Goal: Task Accomplishment & Management: Manage account settings

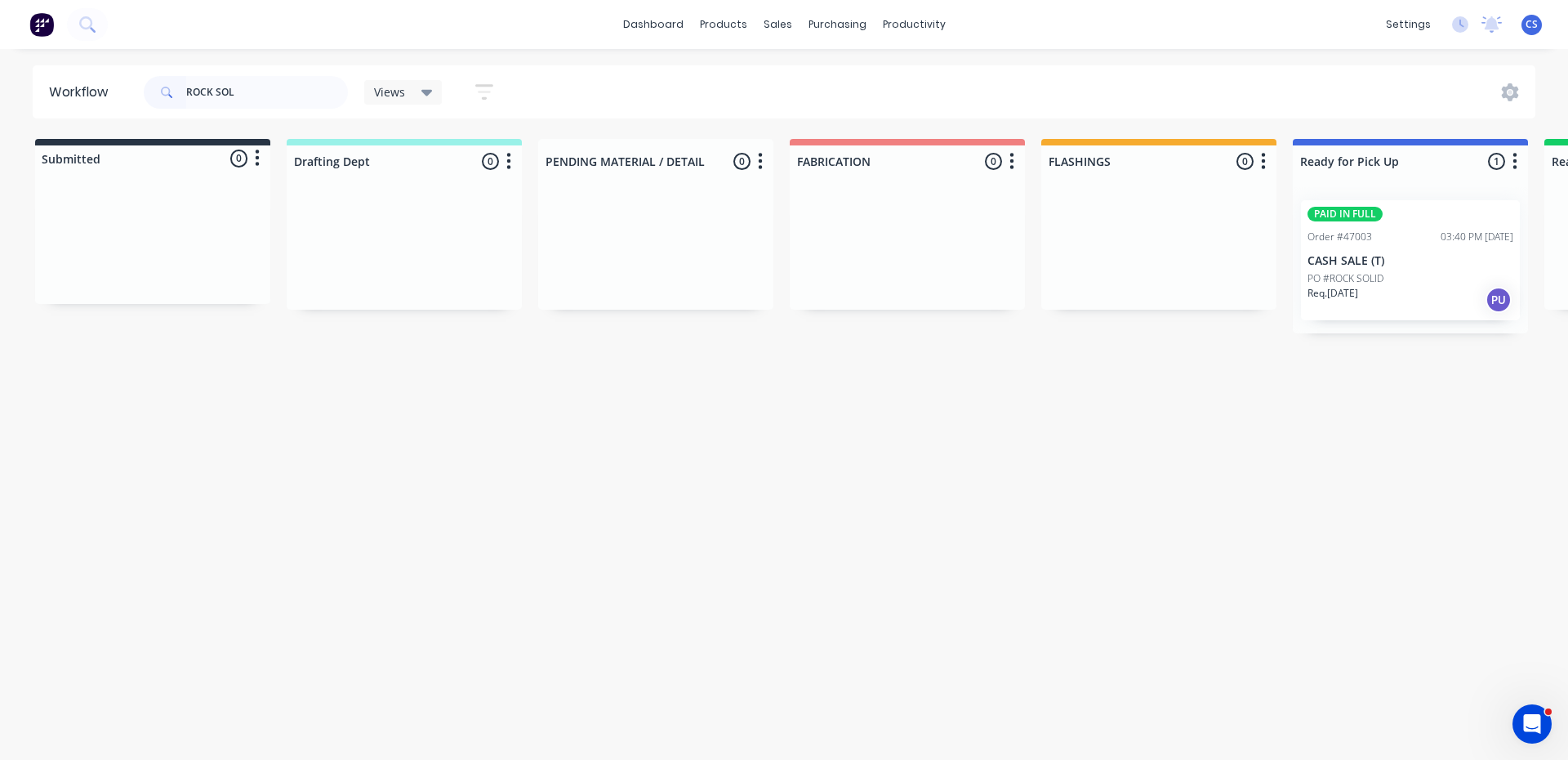
type input "ROCK SOL"
click at [1385, 279] on div "PO #ROCK SOLID" at bounding box center [1411, 278] width 206 height 14
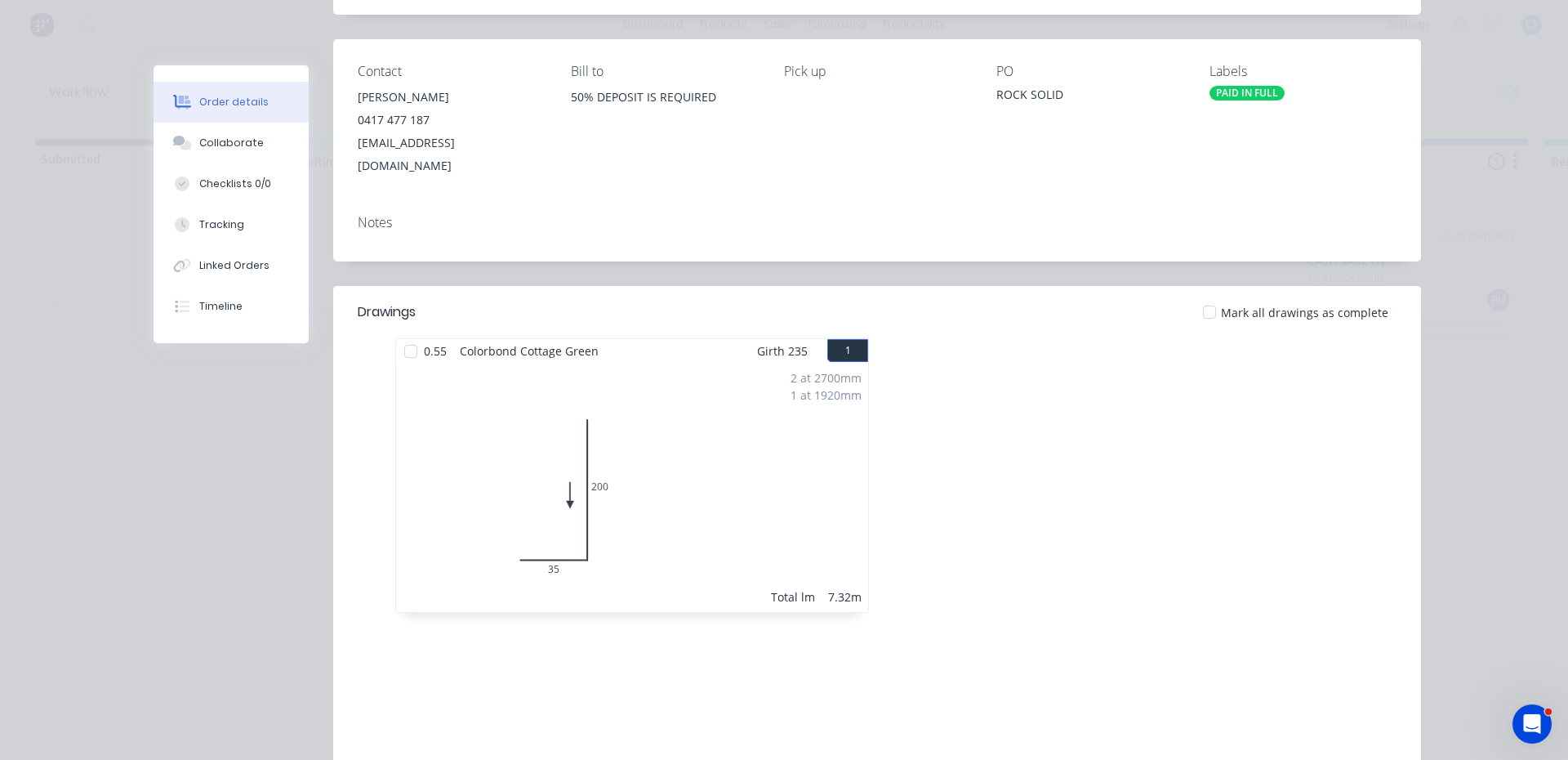
scroll to position [9, 0]
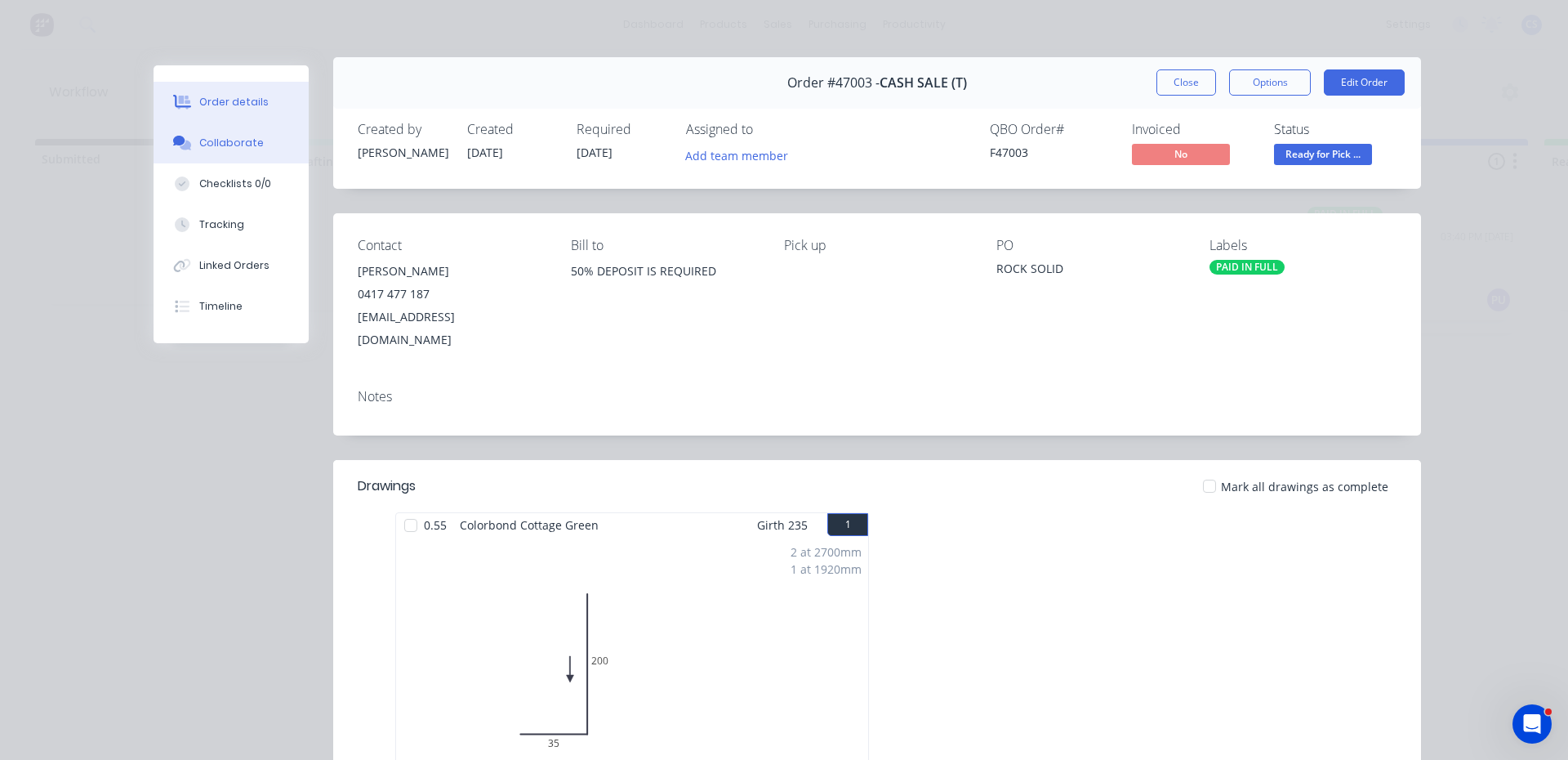
click at [260, 146] on button "Collaborate" at bounding box center [230, 143] width 155 height 41
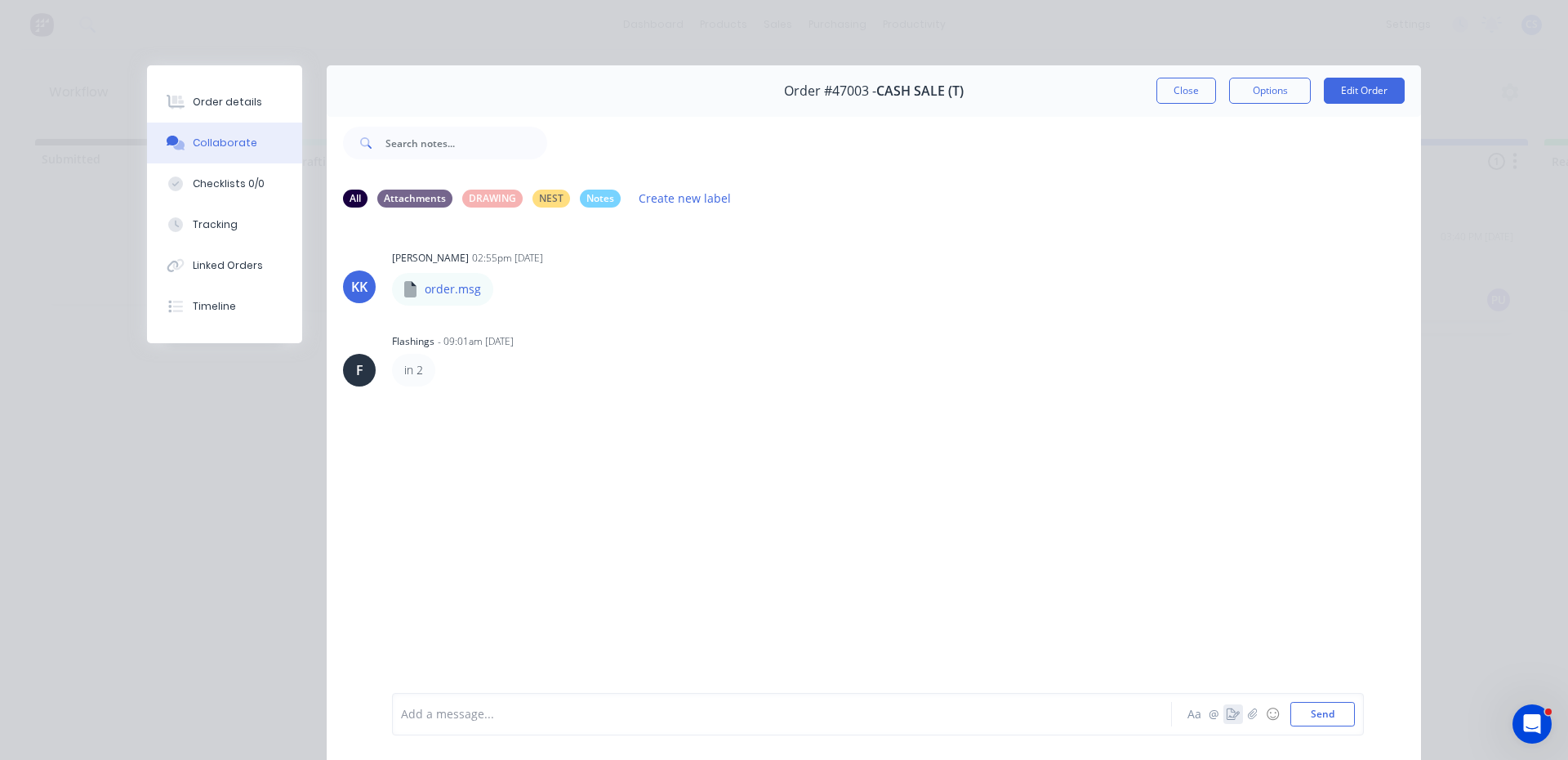
click at [1227, 718] on icon "button" at bounding box center [1234, 714] width 13 height 11
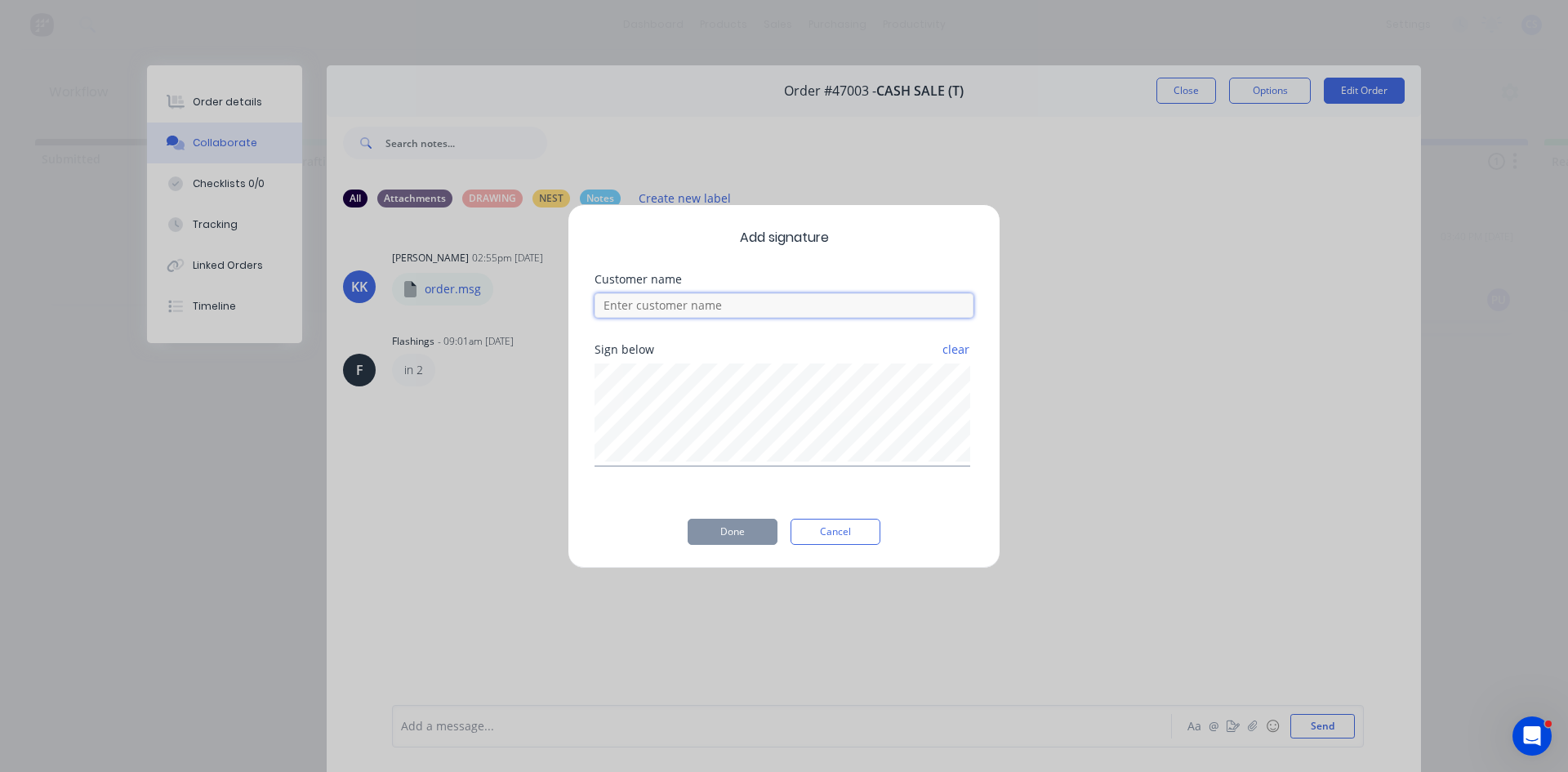
click at [795, 307] on input at bounding box center [784, 306] width 379 height 25
type input "[PERSON_NAME]"
click at [743, 542] on button "Done" at bounding box center [732, 531] width 89 height 26
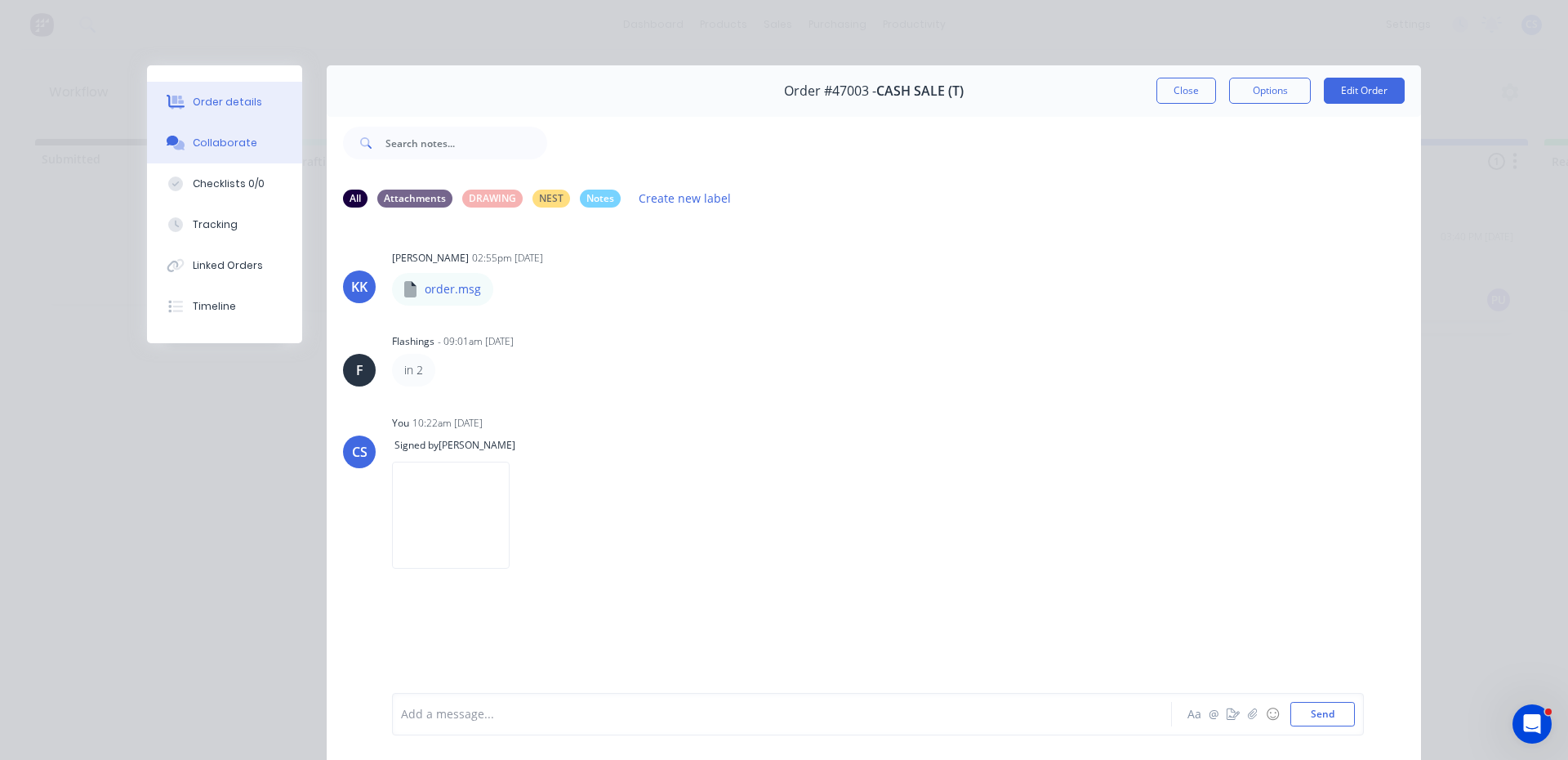
click at [249, 93] on button "Order details" at bounding box center [224, 102] width 155 height 41
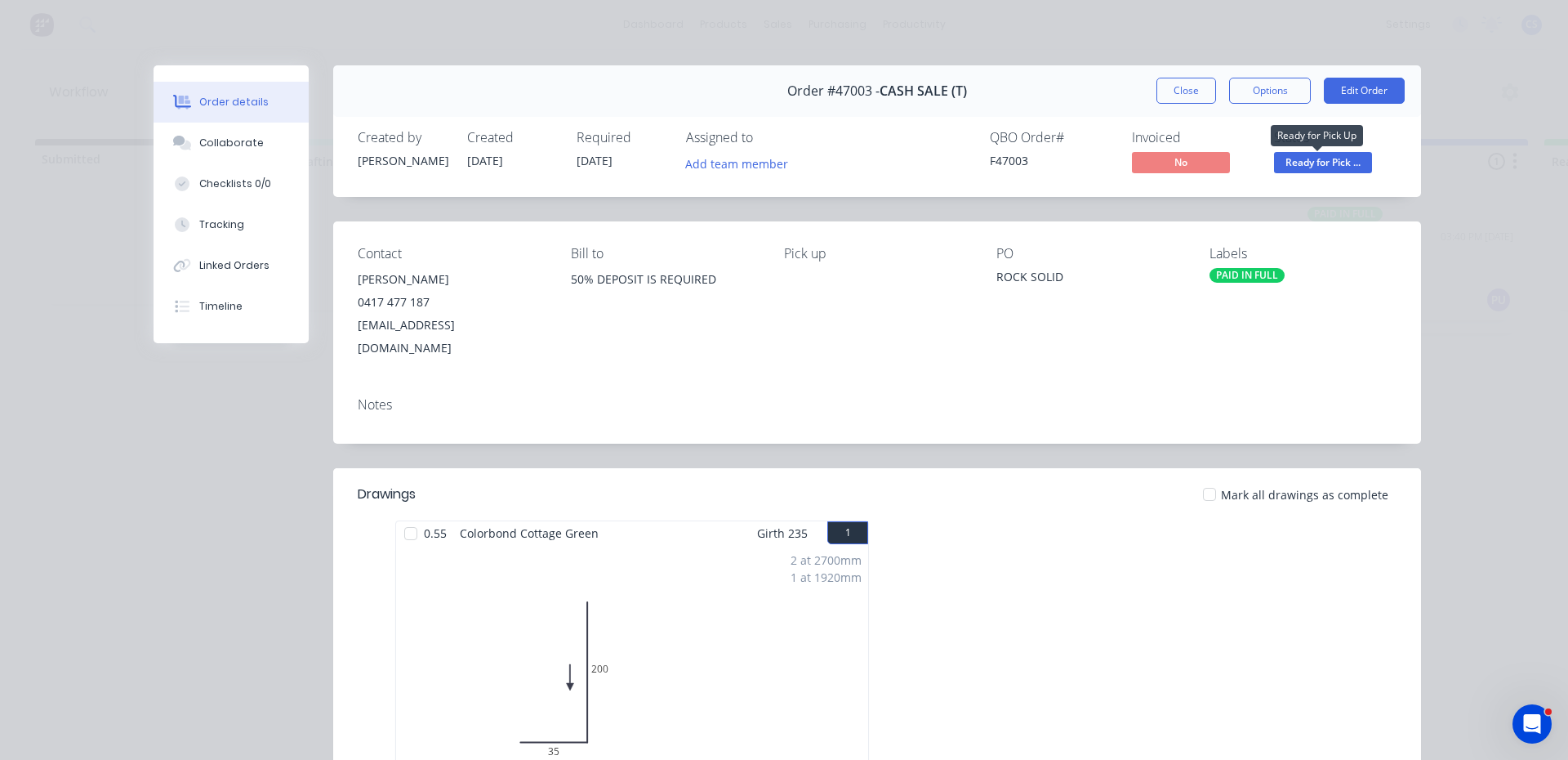
click at [1331, 150] on div "Status Ready for Pick ..." at bounding box center [1335, 153] width 123 height 48
click at [1329, 164] on span "Ready for Pick ..." at bounding box center [1322, 162] width 98 height 20
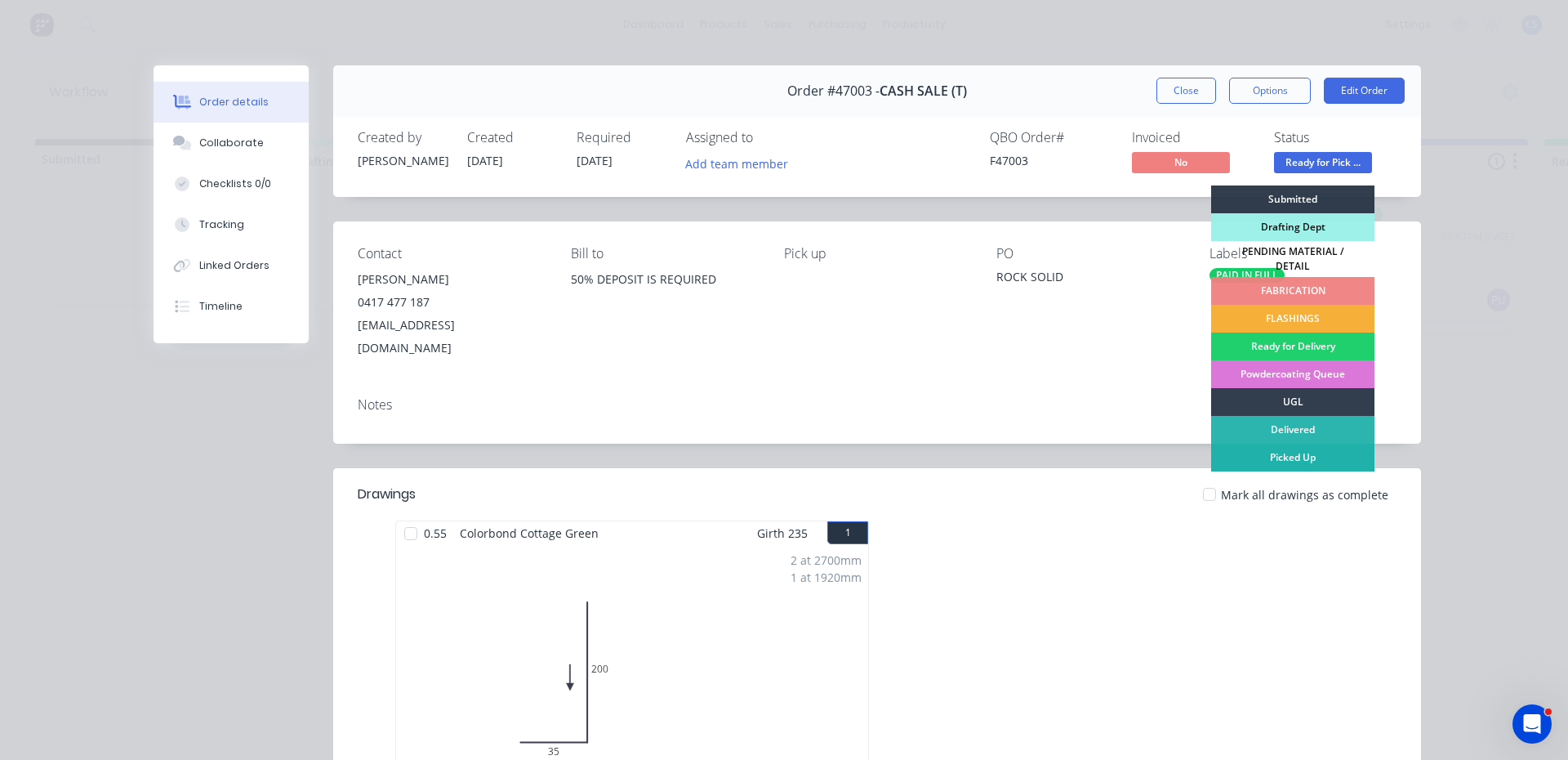
click at [1303, 446] on div "Picked Up" at bounding box center [1293, 457] width 164 height 28
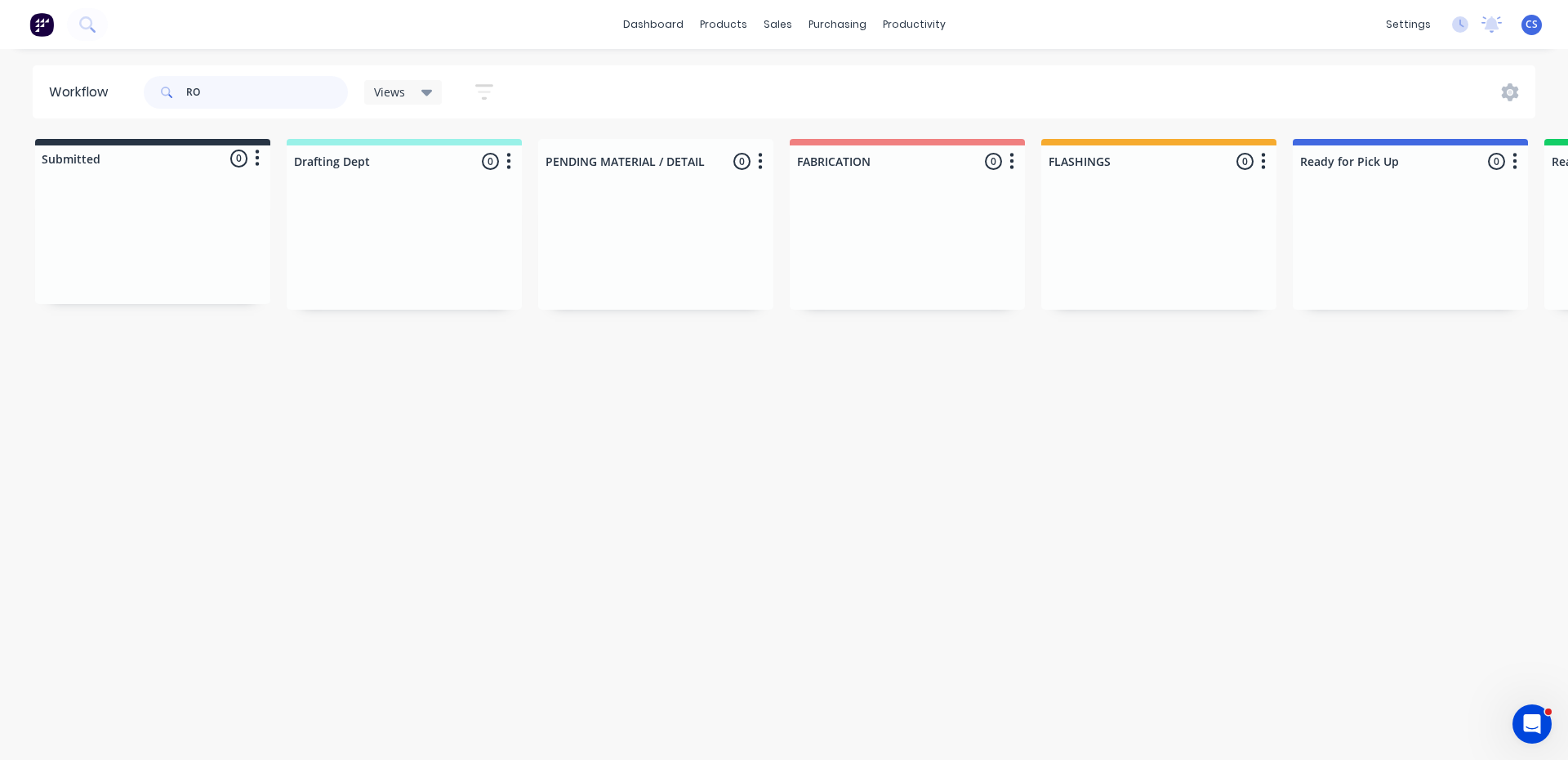
type input "R"
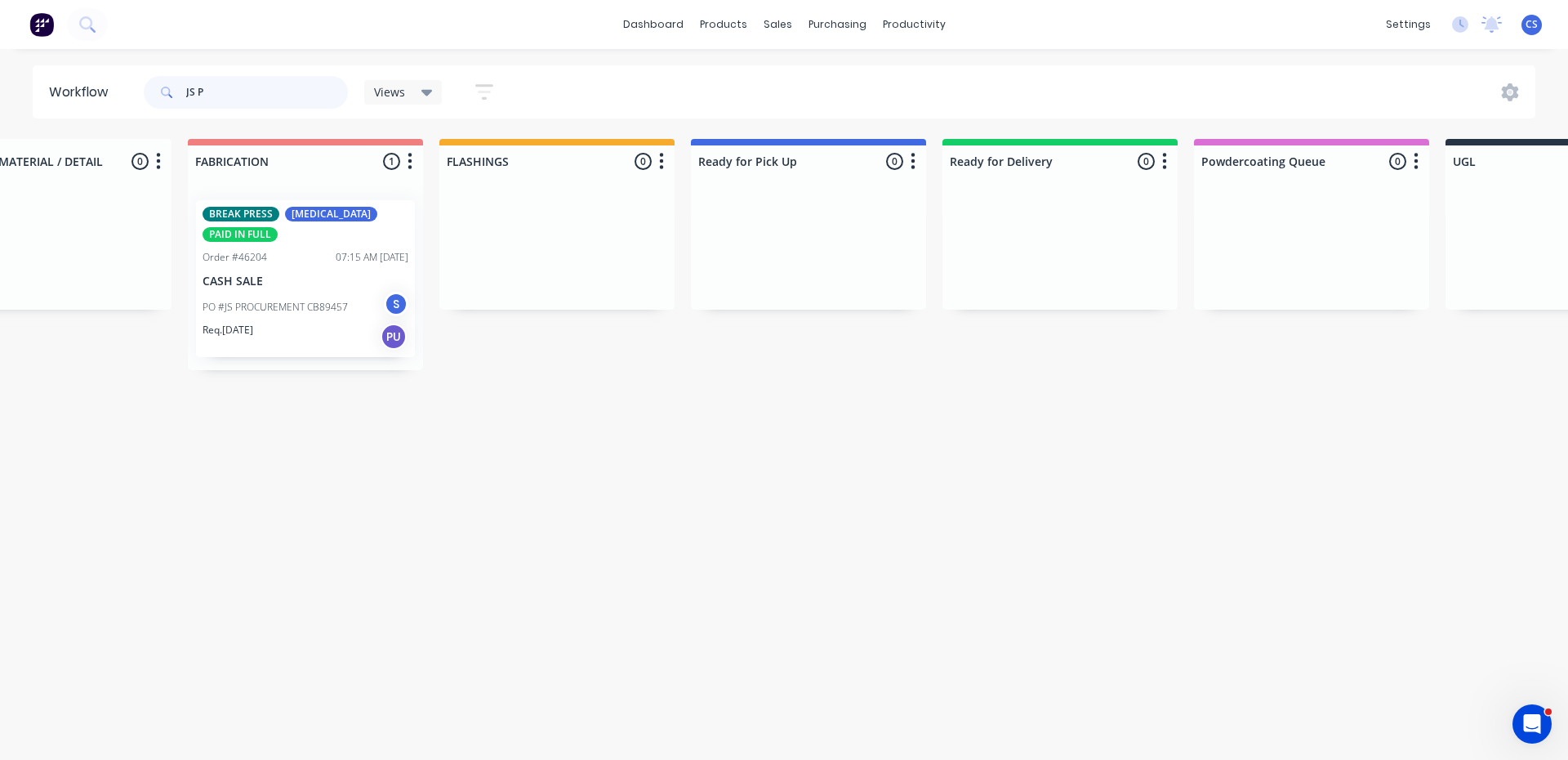
scroll to position [0, 700]
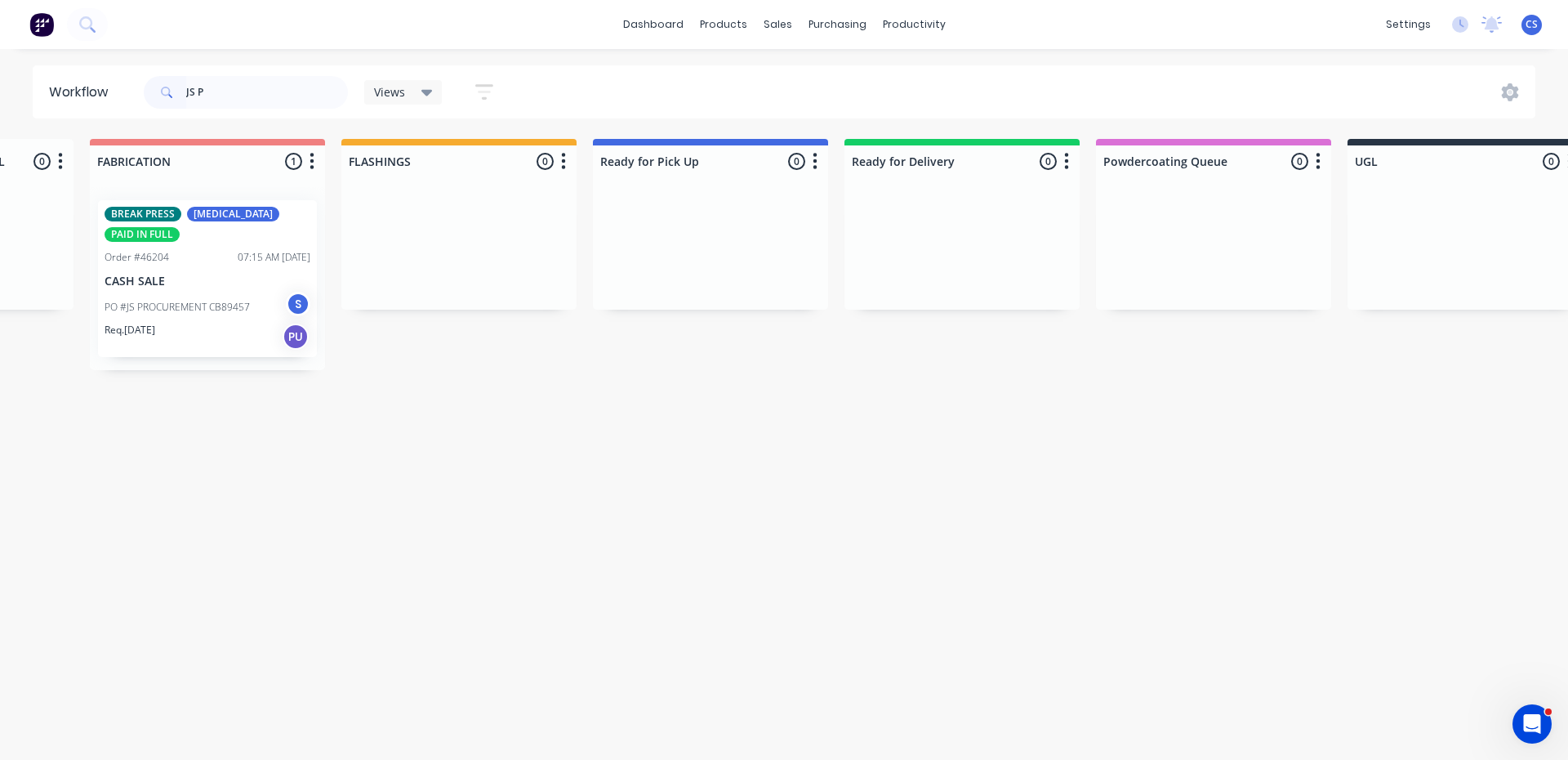
click at [155, 330] on p "Req. [DATE]" at bounding box center [129, 330] width 50 height 14
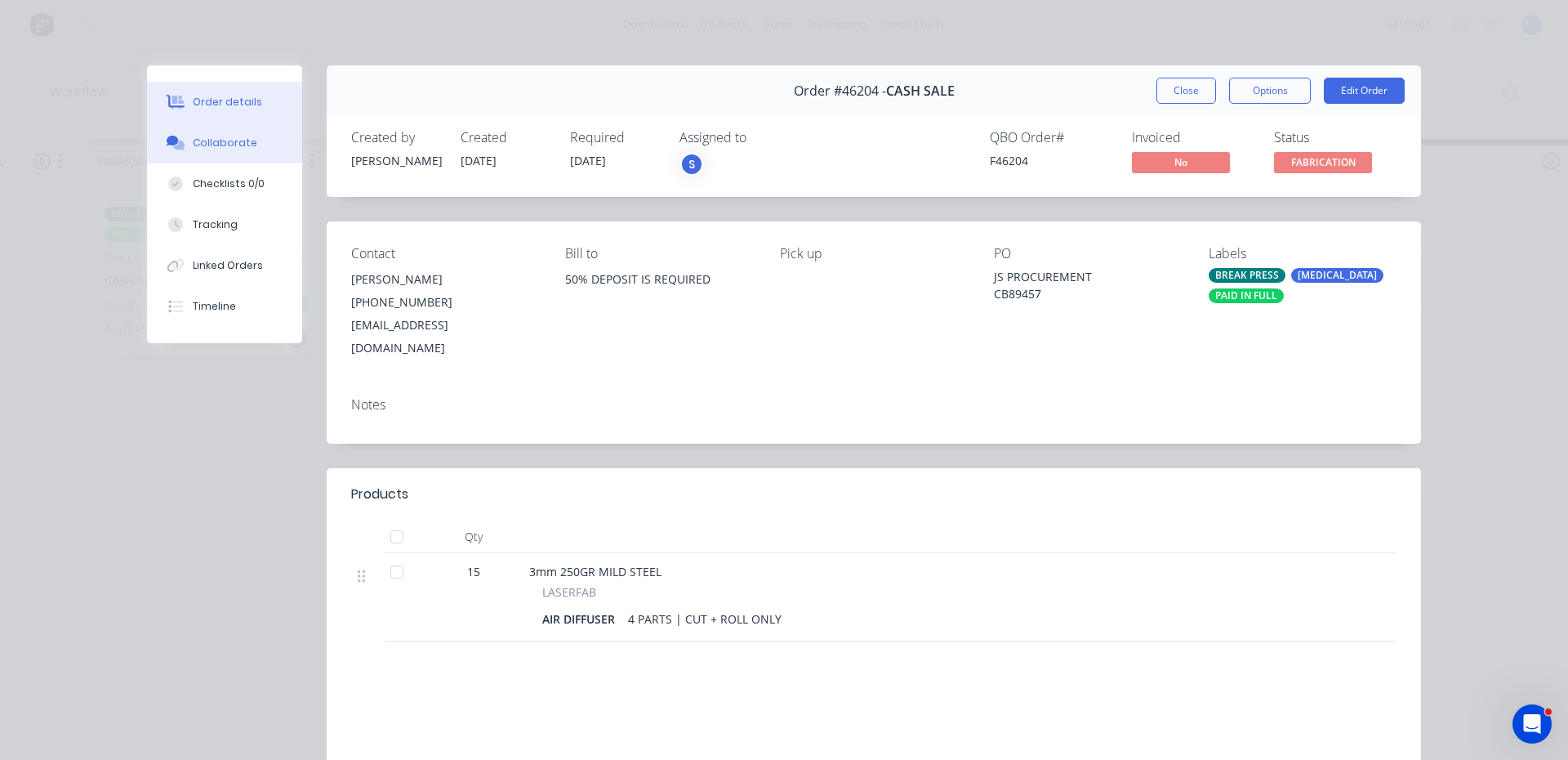
click at [194, 139] on div "Collaborate" at bounding box center [225, 142] width 65 height 14
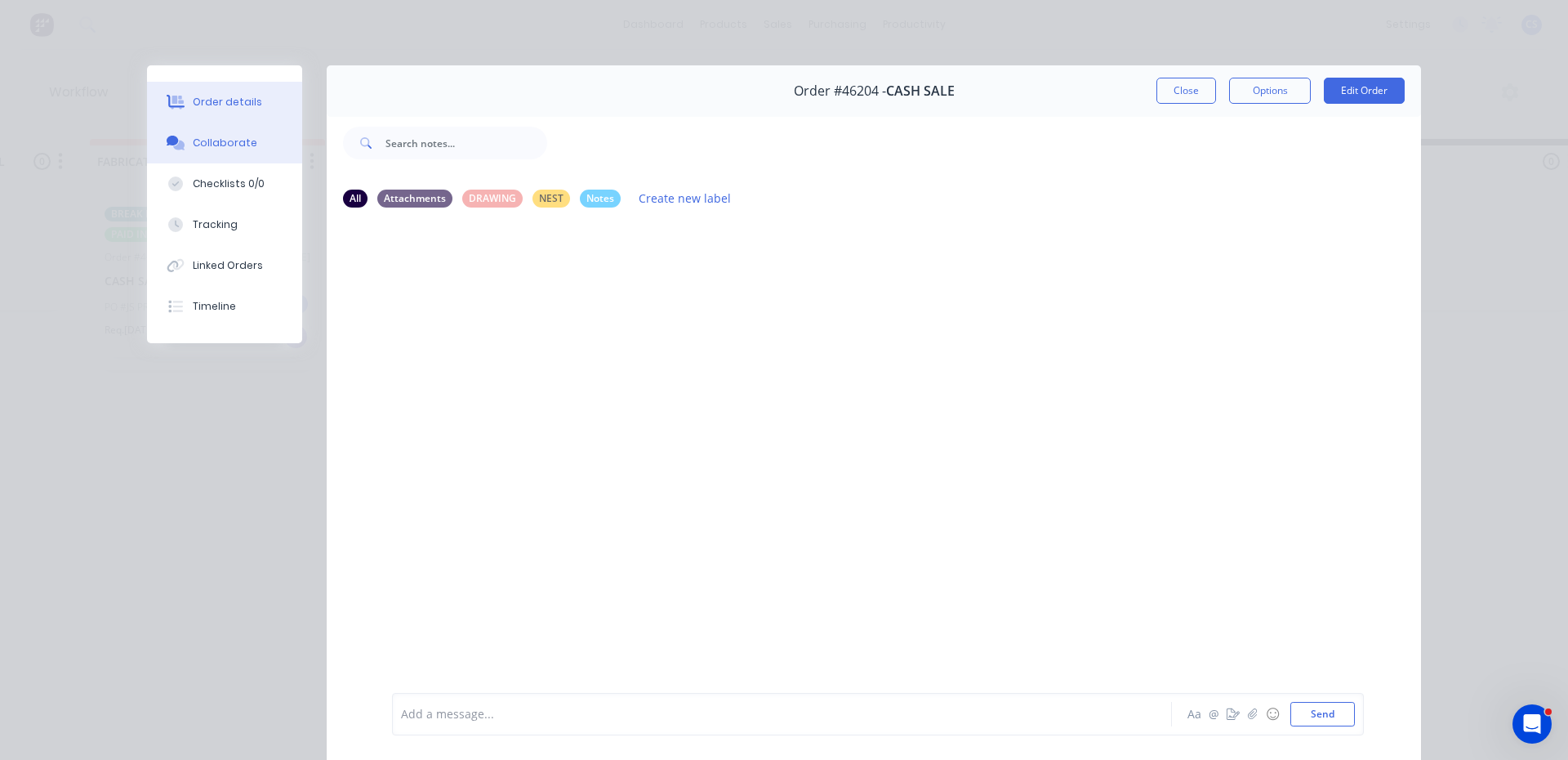
click at [180, 105] on div at bounding box center [176, 102] width 25 height 14
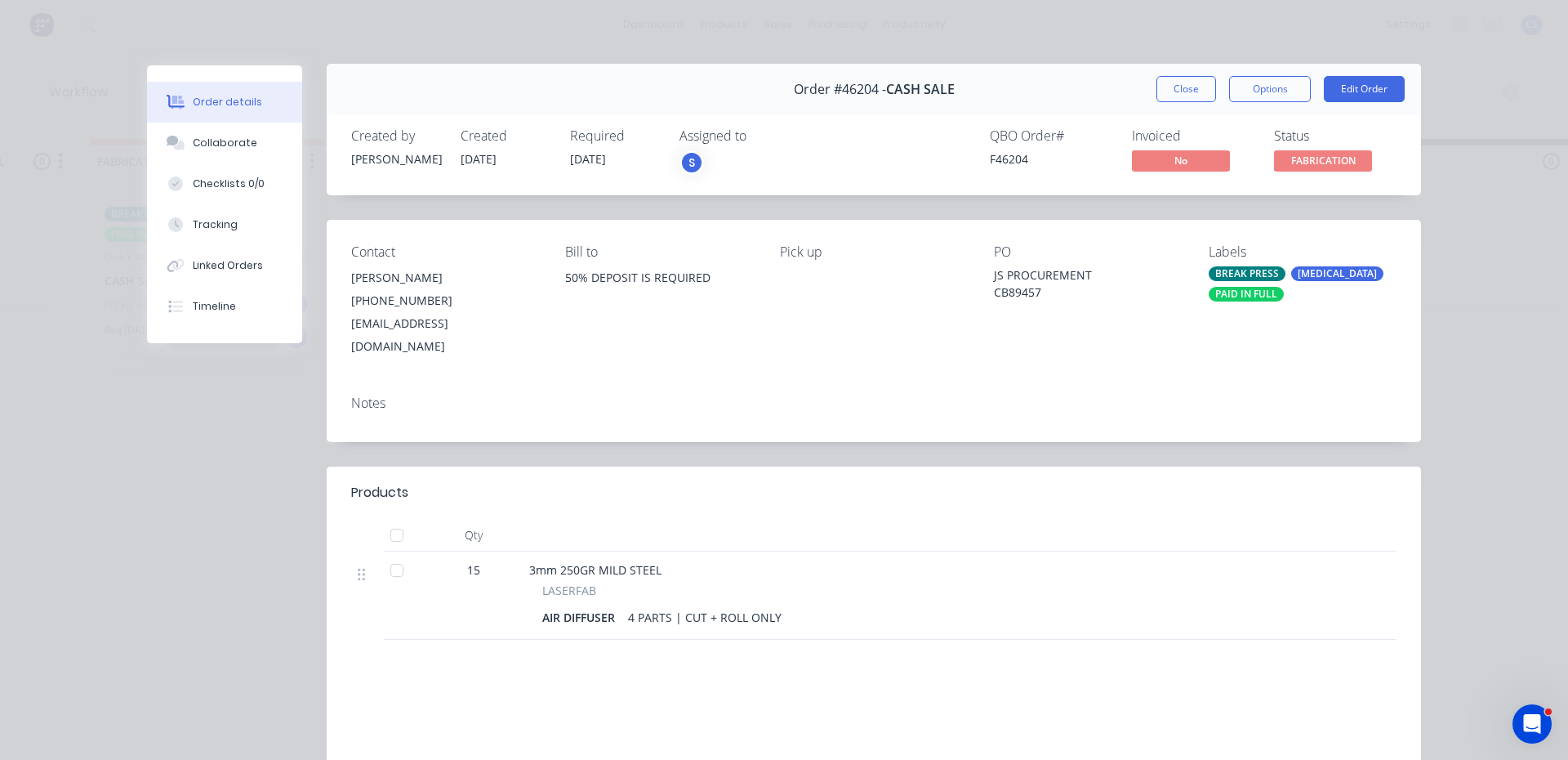
scroll to position [0, 0]
click at [1188, 98] on button "Close" at bounding box center [1186, 90] width 60 height 26
click at [1188, 98] on div "JS P Views Save new view None (Default) edit Nilesh edit Production edit Stuart…" at bounding box center [839, 91] width 1396 height 49
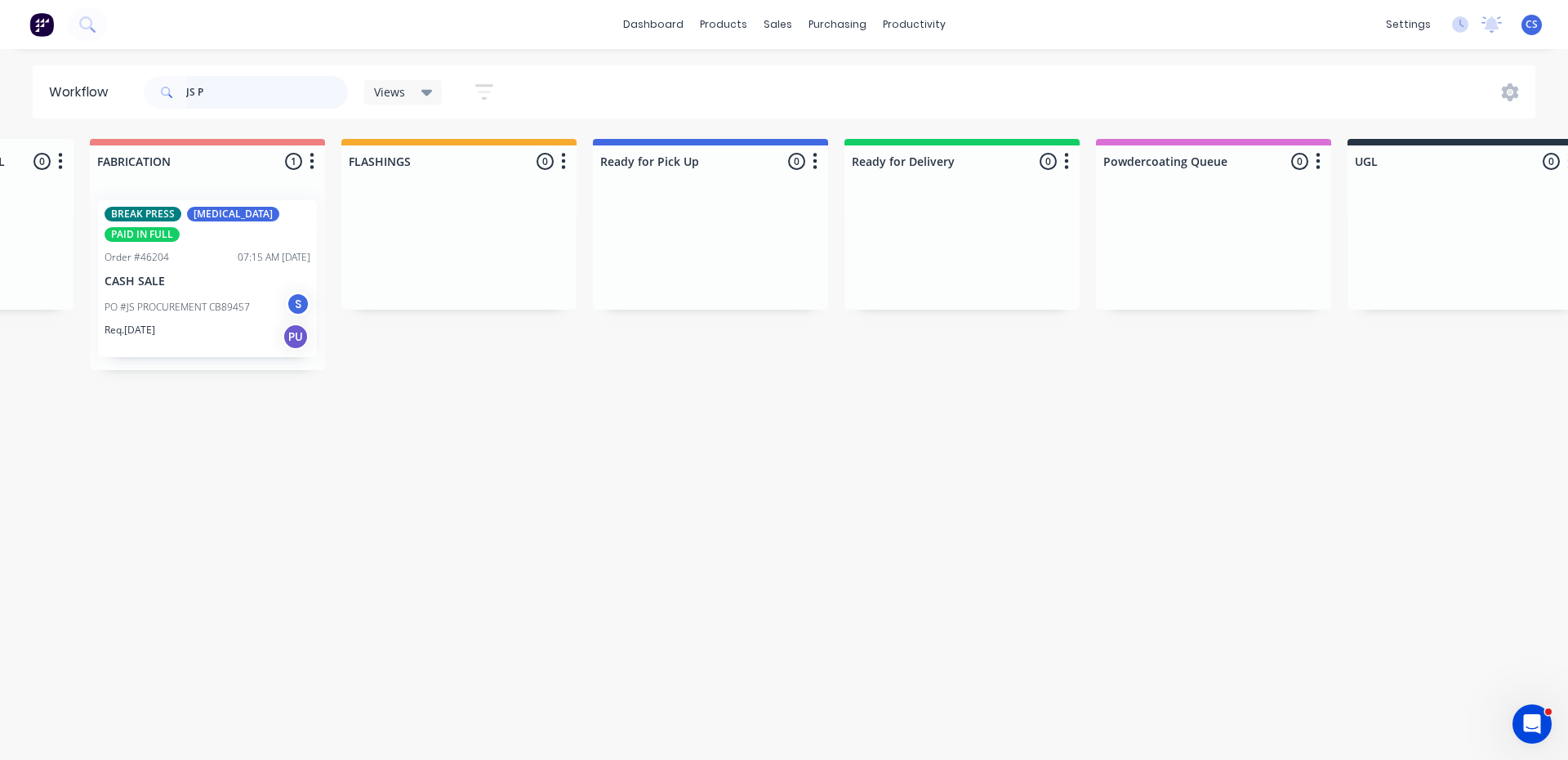
click at [233, 88] on input "JS P" at bounding box center [268, 92] width 162 height 32
type input "J"
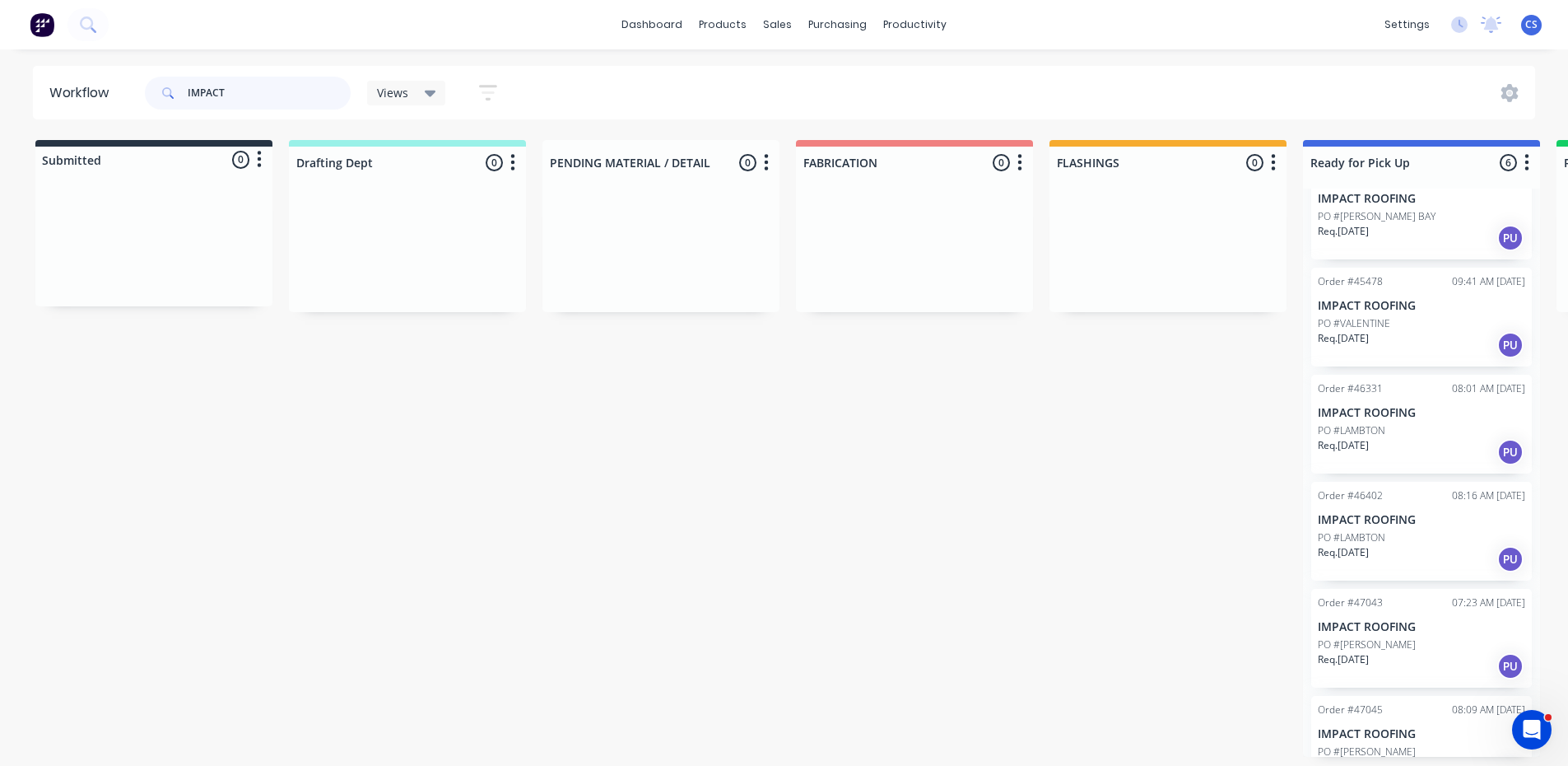
scroll to position [80, 0]
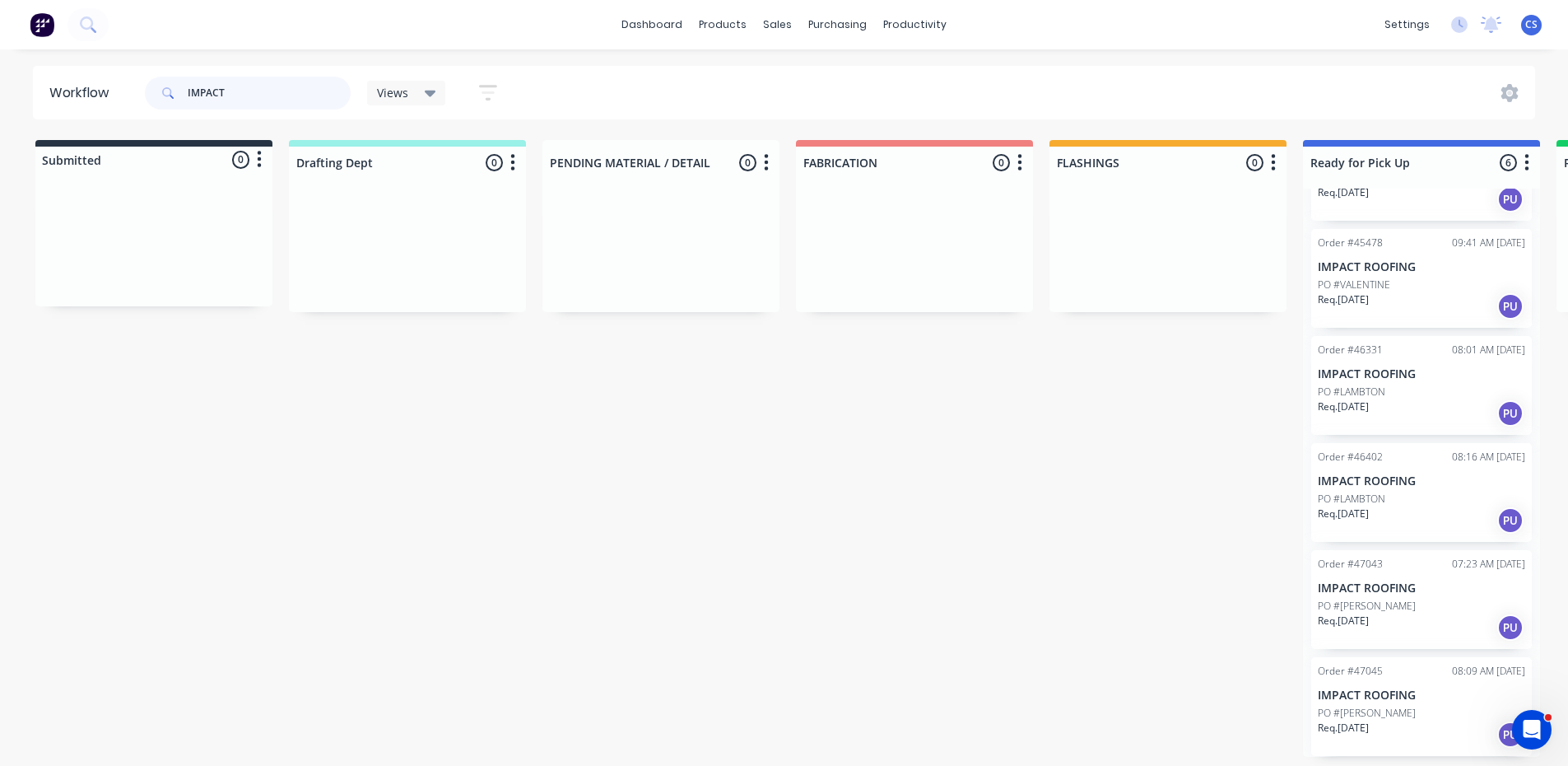
type input "IMPACT"
click at [1372, 625] on div "Req. [DATE] PU" at bounding box center [1422, 627] width 207 height 28
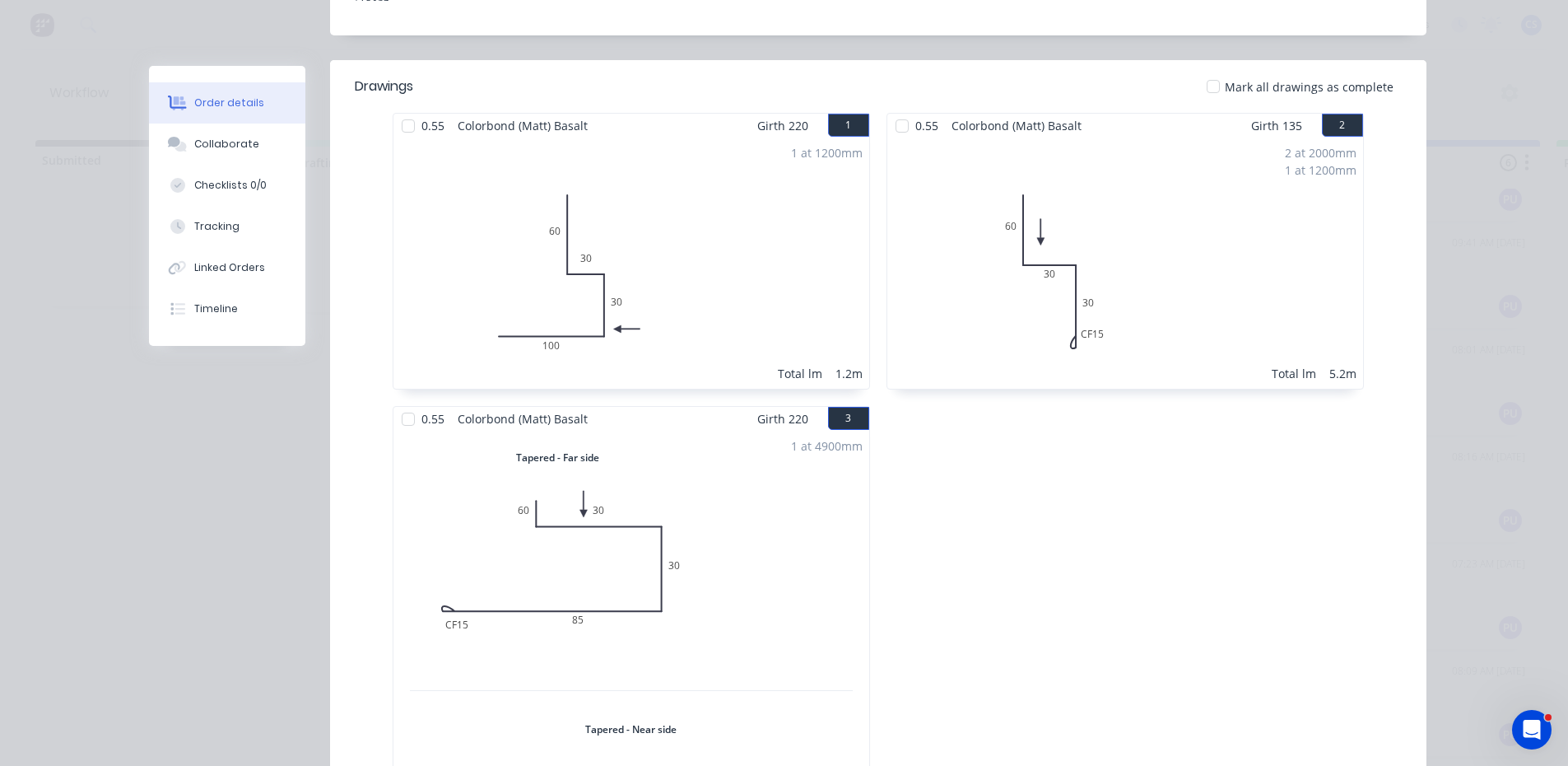
scroll to position [0, 0]
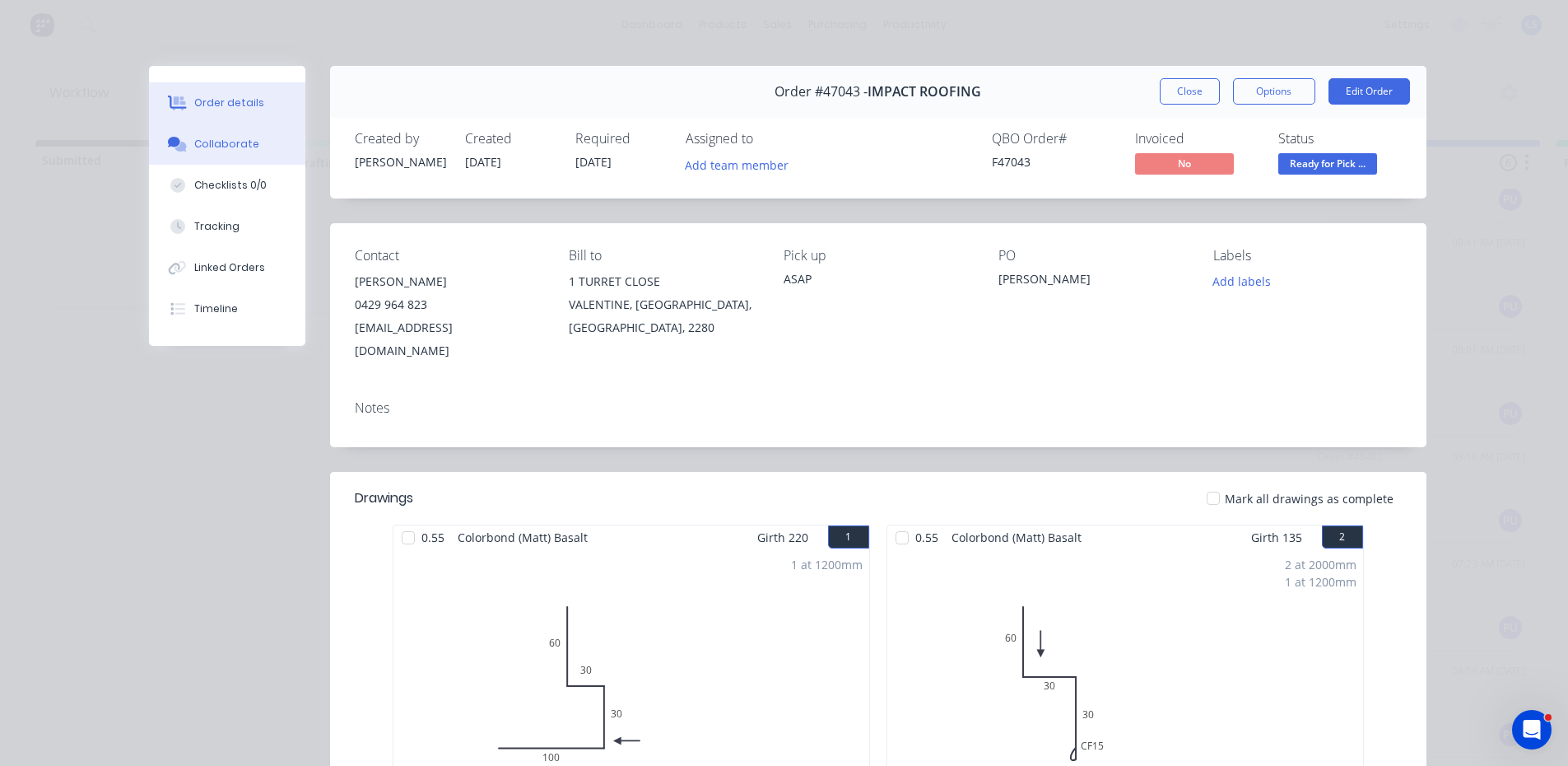
click at [204, 141] on div "Collaborate" at bounding box center [226, 143] width 65 height 14
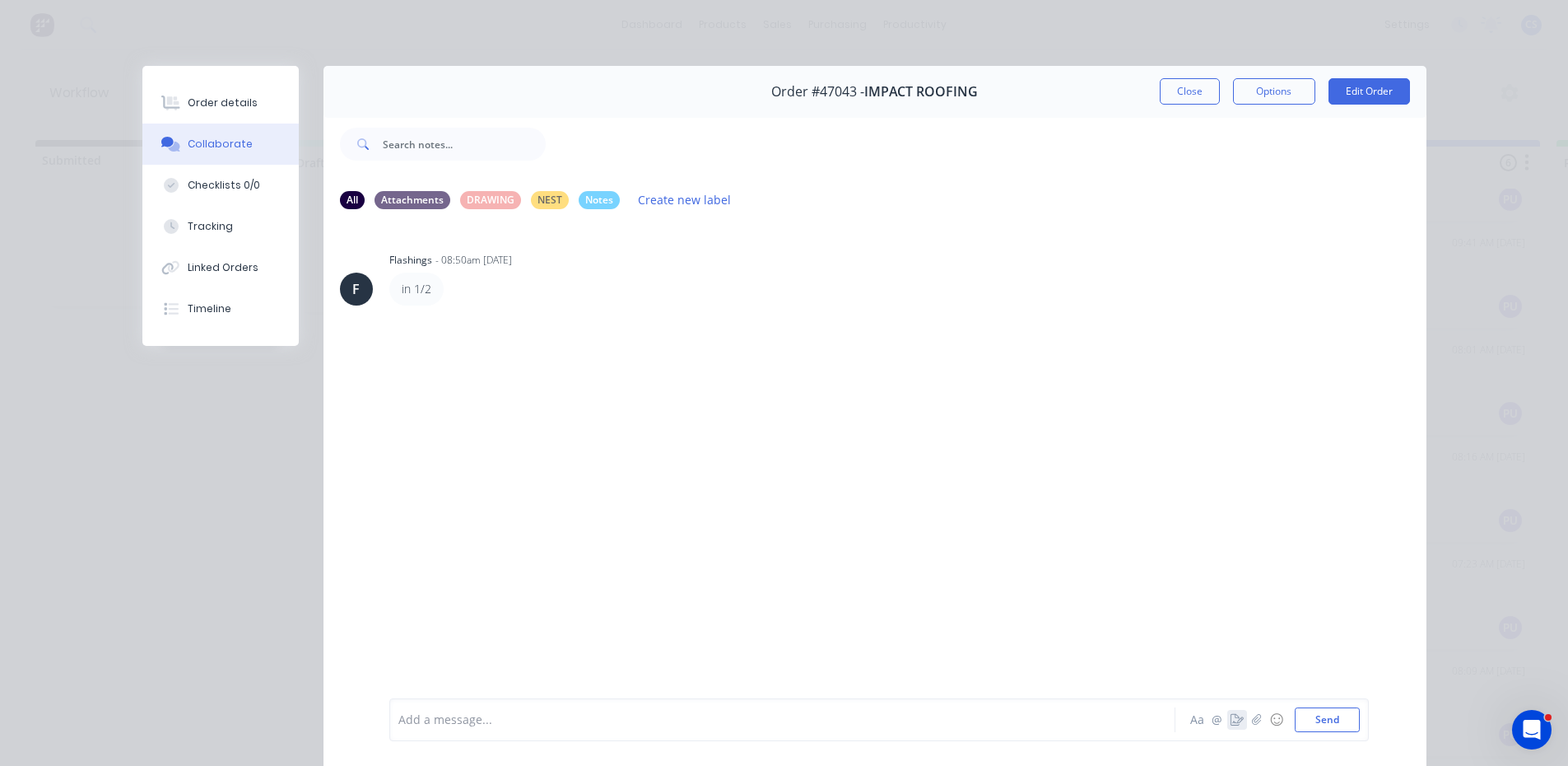
click at [1234, 723] on icon "button" at bounding box center [1238, 720] width 13 height 12
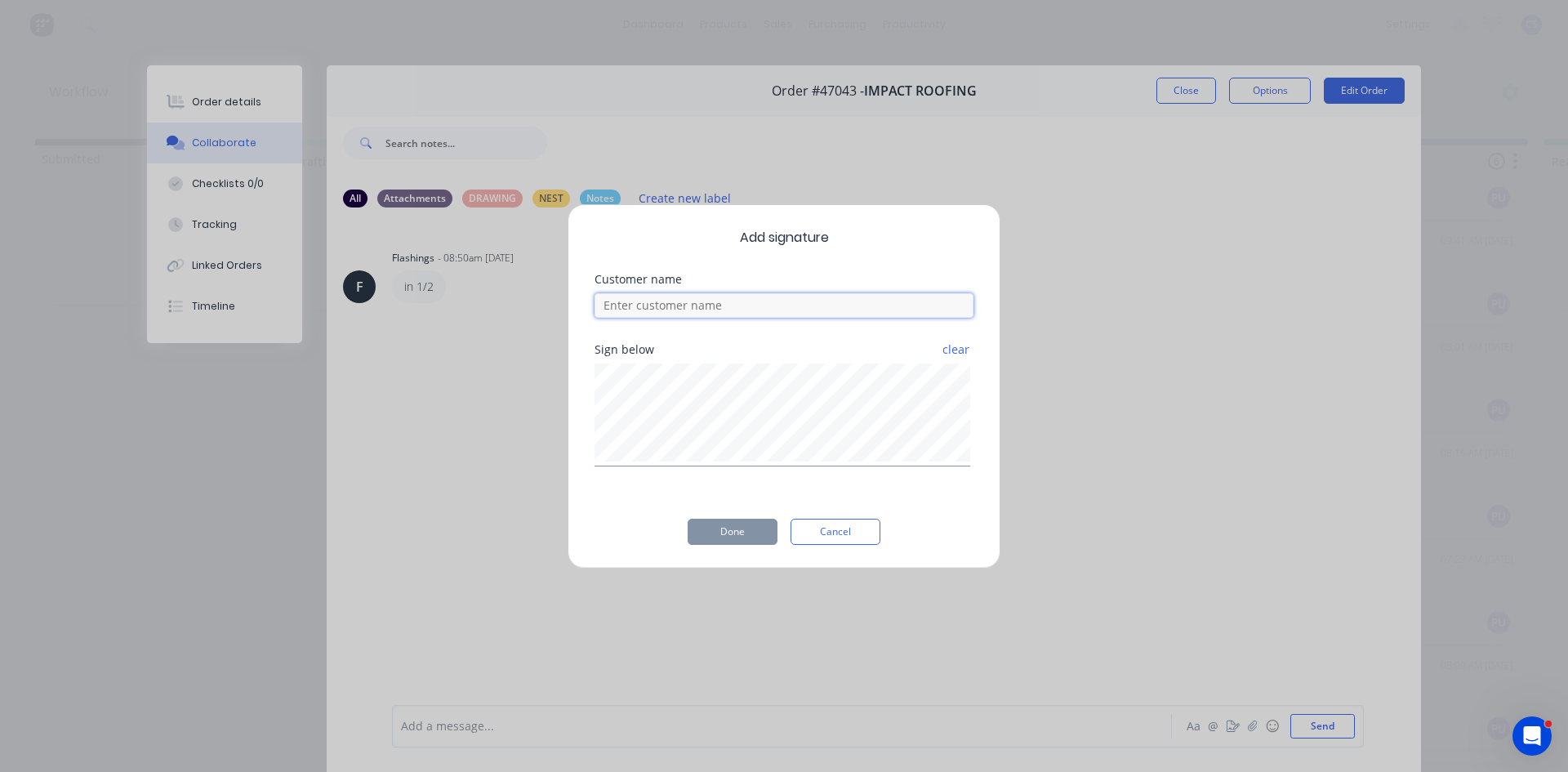
click at [761, 305] on input at bounding box center [784, 306] width 379 height 25
type input "[PERSON_NAME]"
click at [703, 521] on button "Done" at bounding box center [732, 531] width 89 height 26
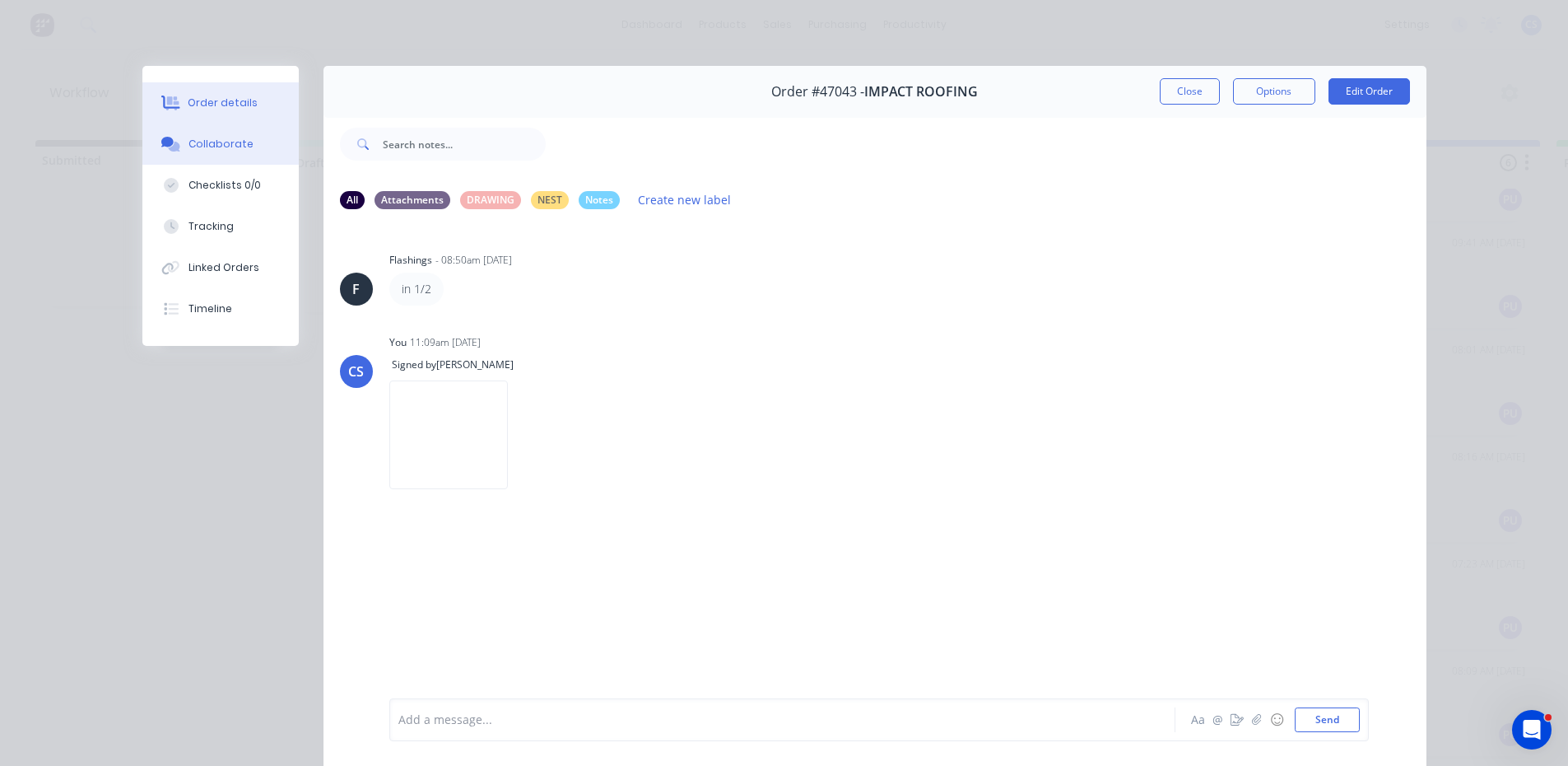
click at [205, 106] on div "Order details" at bounding box center [223, 103] width 70 height 14
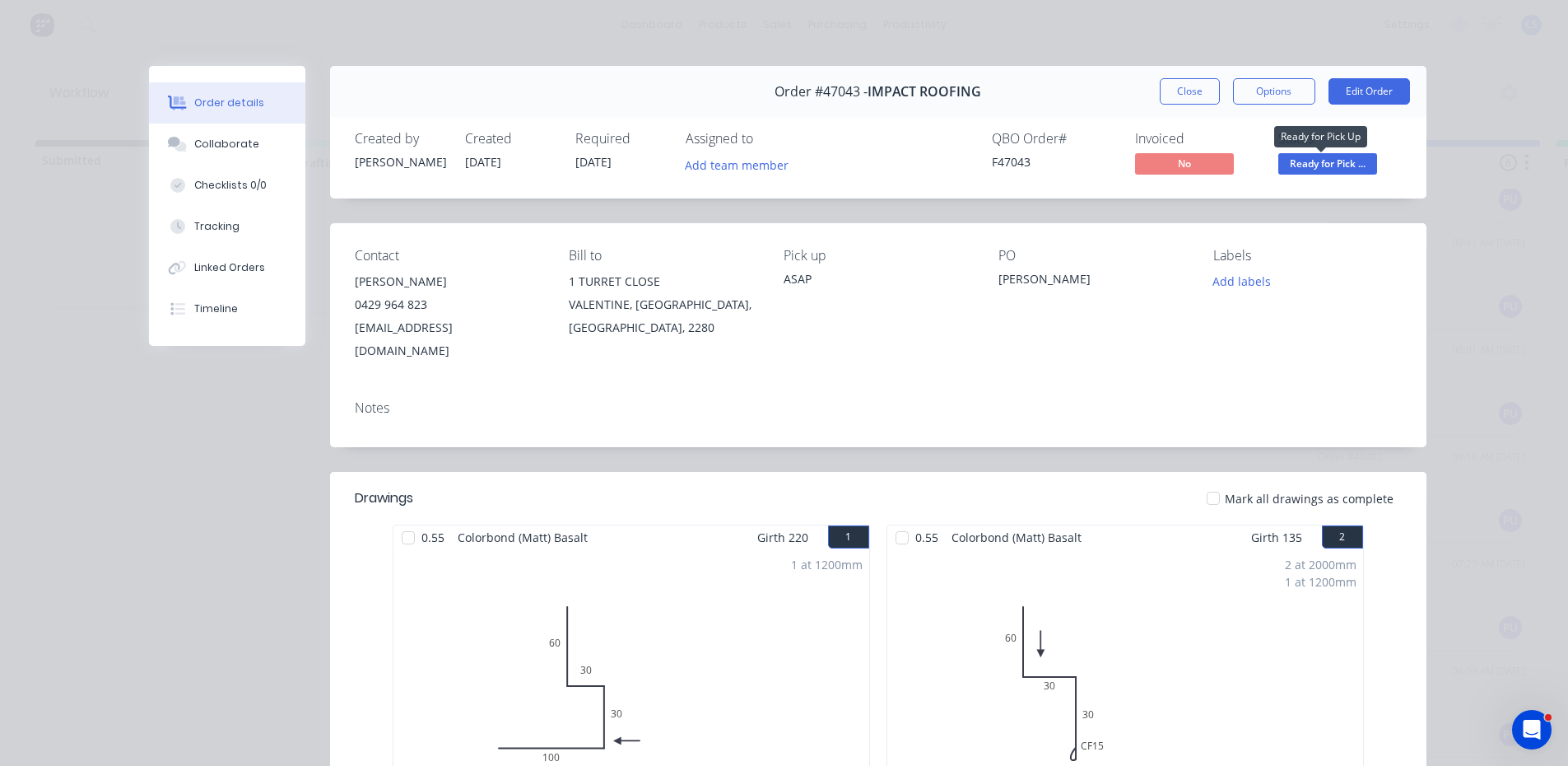
click at [1319, 165] on span "Ready for Pick ..." at bounding box center [1327, 163] width 99 height 20
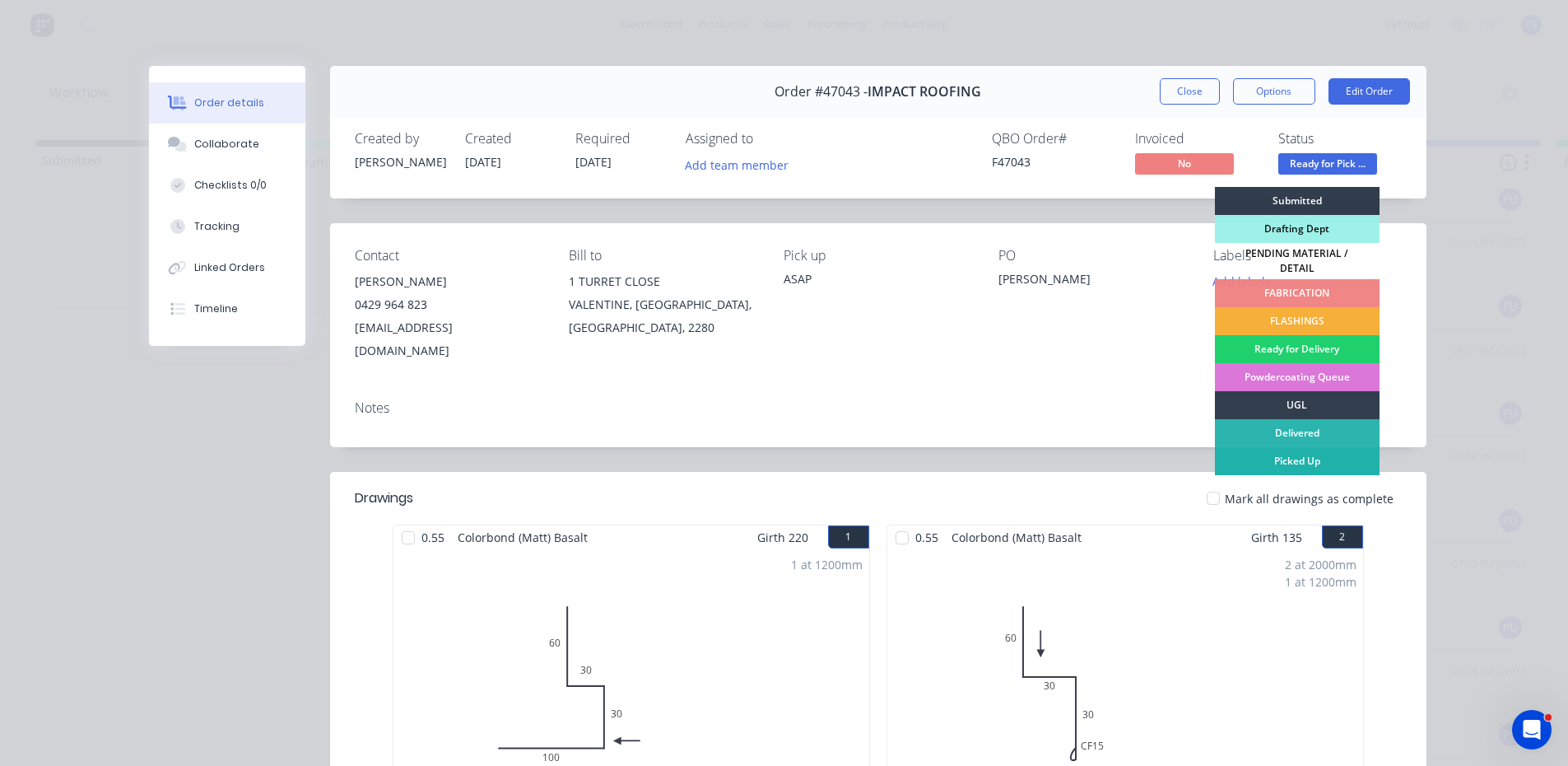
click at [1250, 448] on div "Picked Up" at bounding box center [1297, 461] width 165 height 28
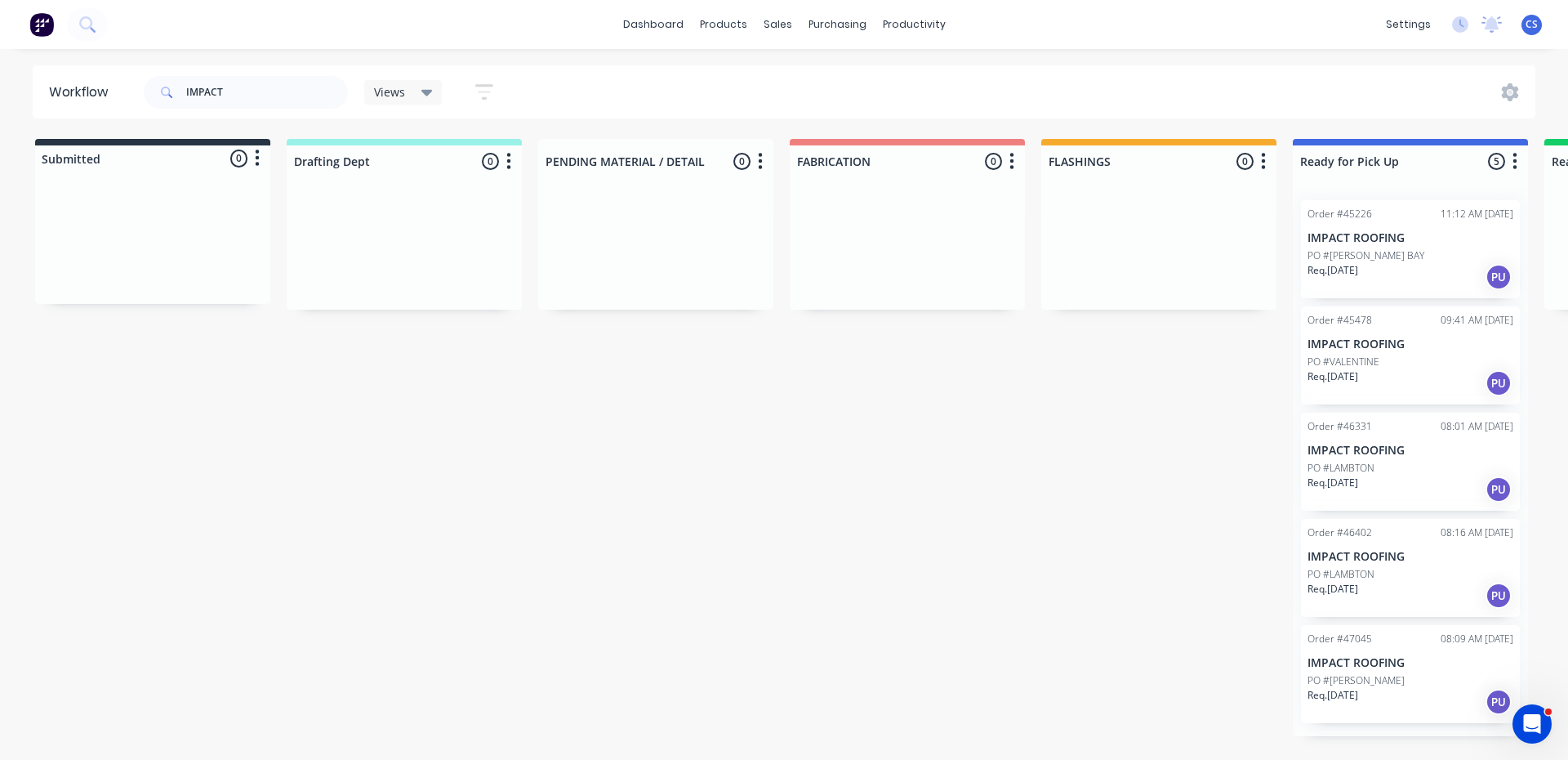
click at [1337, 699] on p "Req. [DATE]" at bounding box center [1333, 694] width 50 height 14
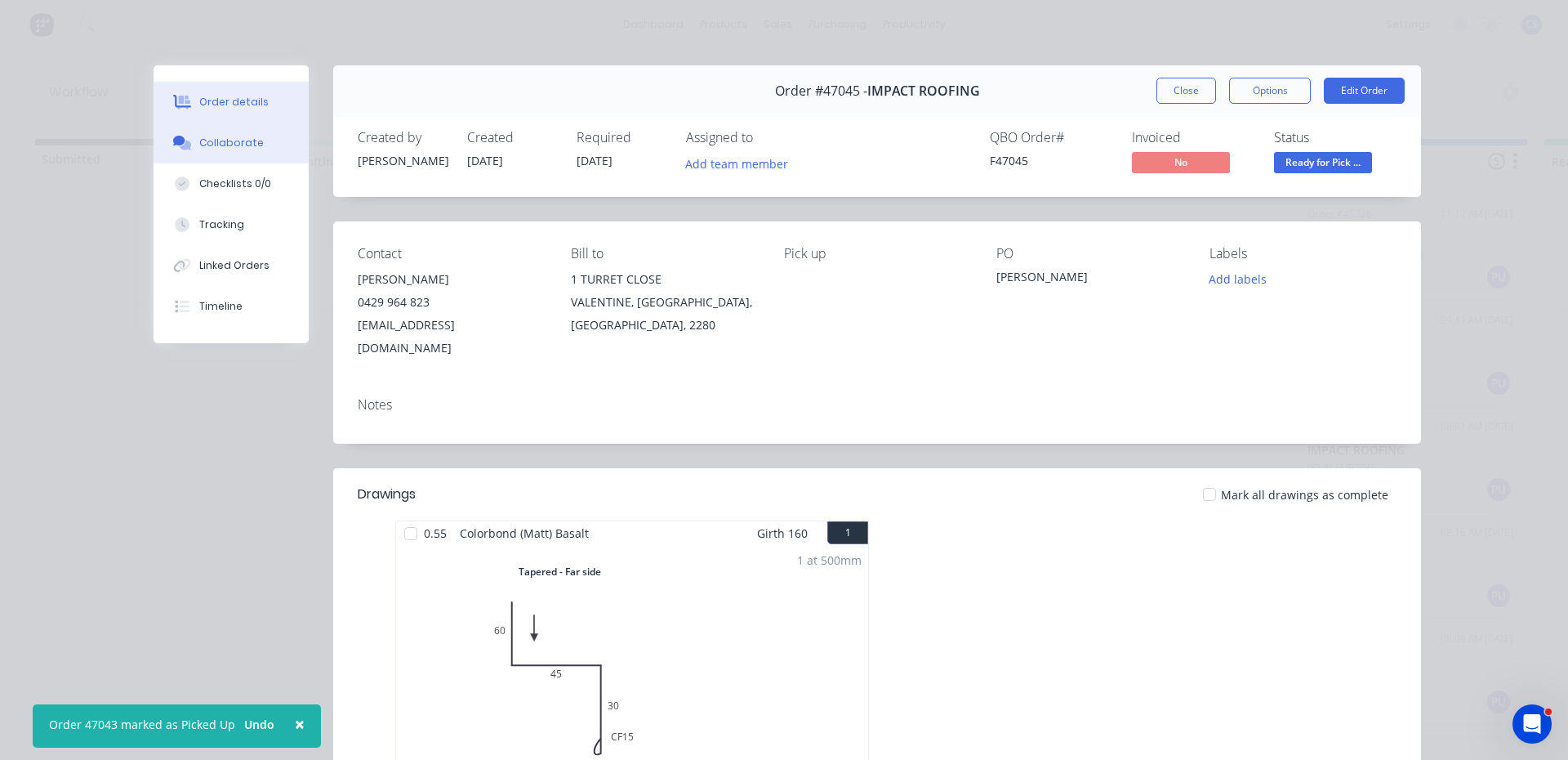
click at [222, 141] on div "Collaborate" at bounding box center [231, 142] width 65 height 14
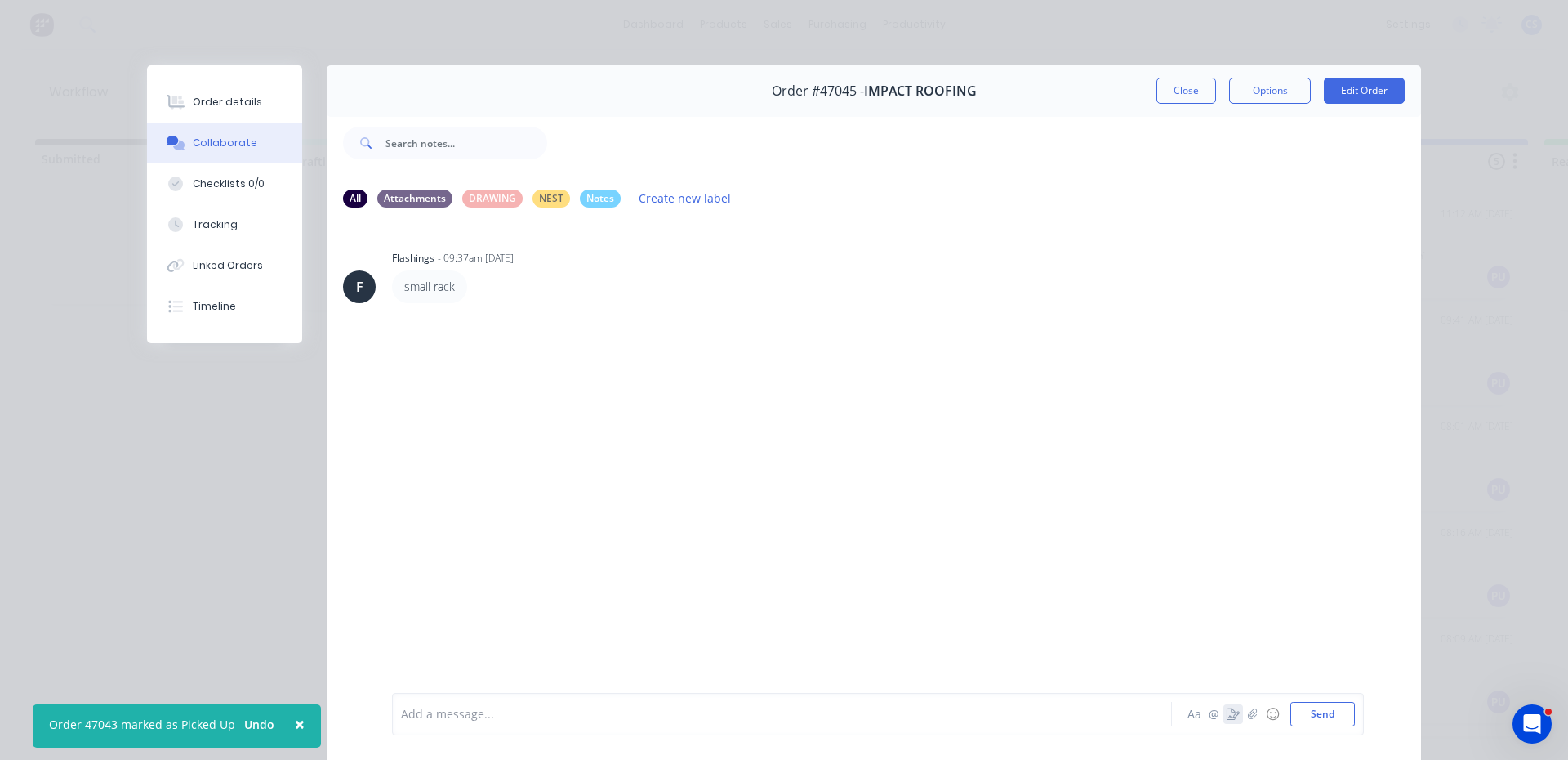
click at [1229, 719] on icon "button" at bounding box center [1234, 714] width 13 height 11
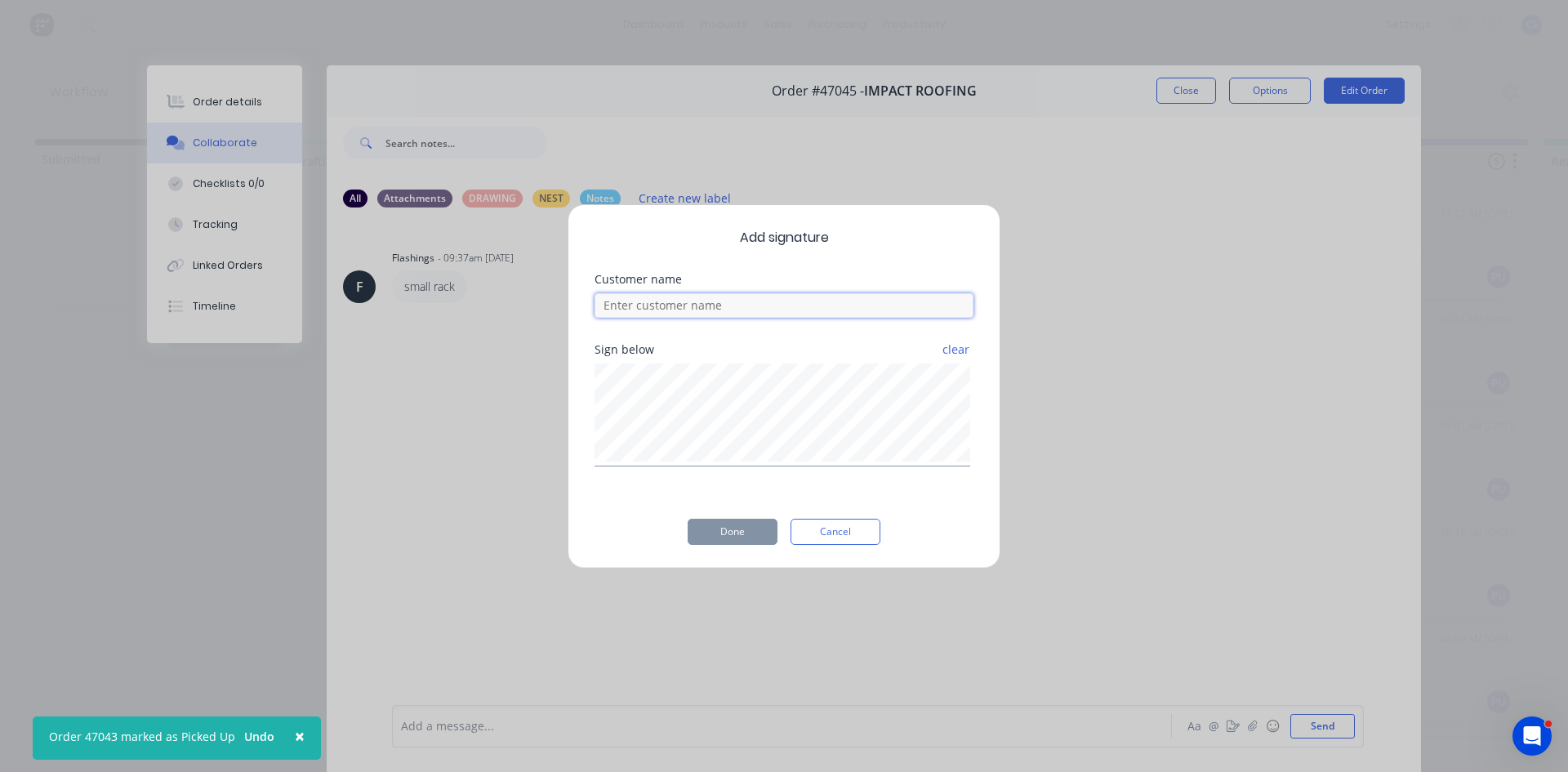
click at [641, 300] on input at bounding box center [784, 306] width 379 height 25
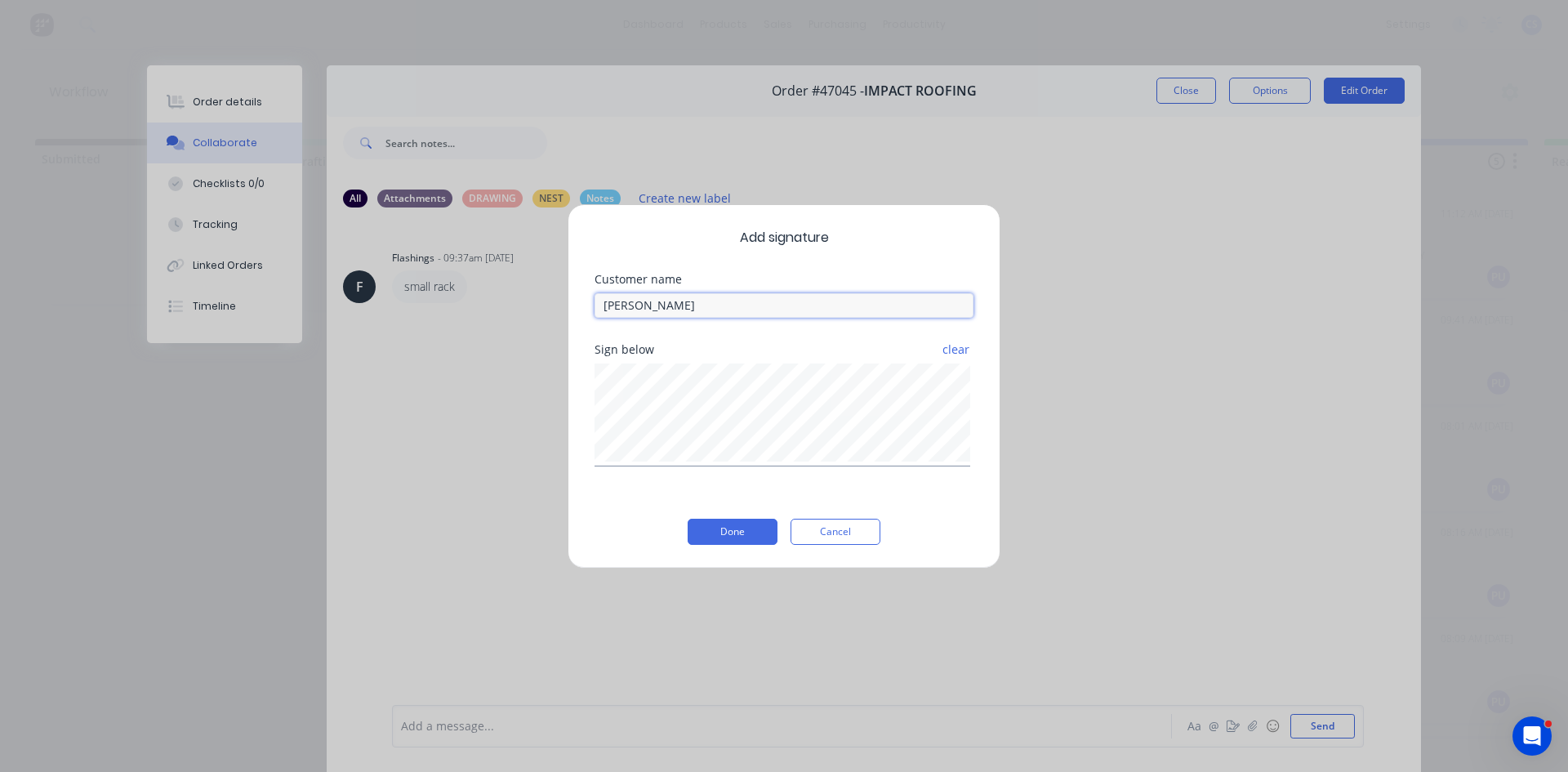
type input "[PERSON_NAME]"
click at [741, 513] on div "Add signature Customer name [PERSON_NAME] below clear Done Cancel" at bounding box center [784, 386] width 433 height 365
drag, startPoint x: 737, startPoint y: 535, endPoint x: 0, endPoint y: 10, distance: 904.9
click at [730, 530] on button "Done" at bounding box center [732, 531] width 89 height 26
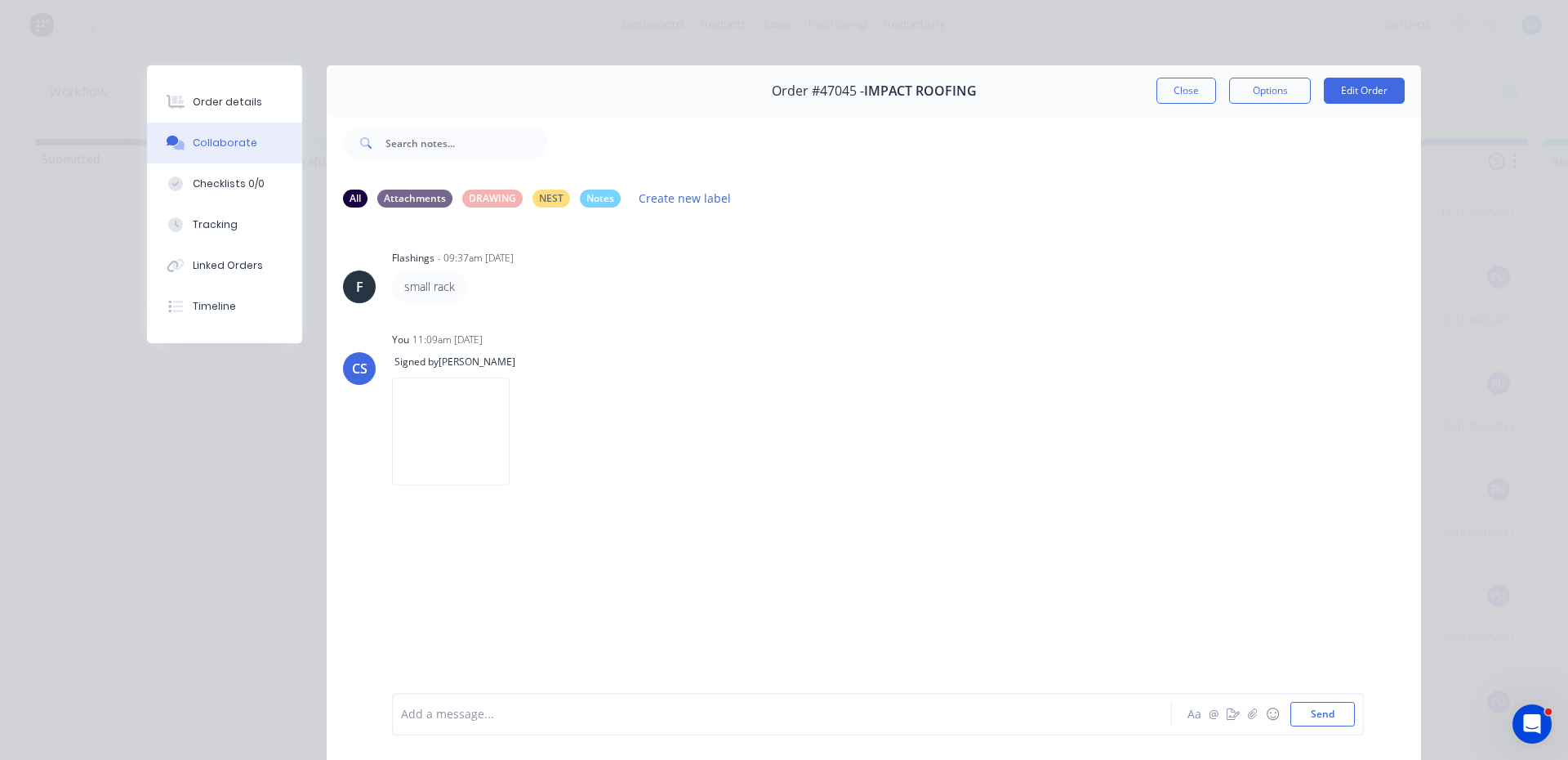
click at [209, 80] on div "Order details Collaborate Checklists 0/0 Tracking Linked Orders Timeline" at bounding box center [224, 205] width 155 height 278
click at [209, 91] on button "Order details" at bounding box center [224, 102] width 155 height 41
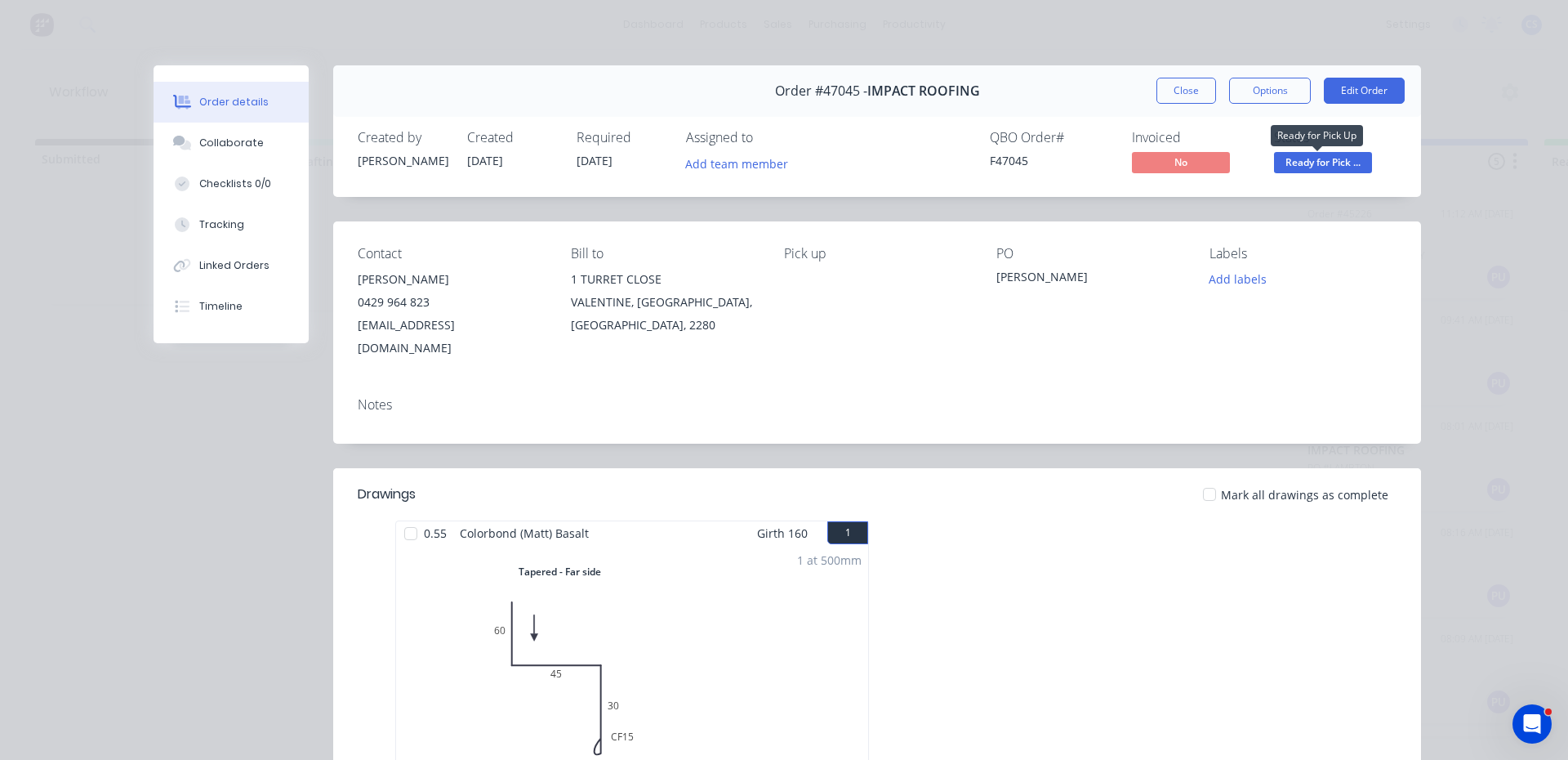
click at [1301, 168] on span "Ready for Pick ..." at bounding box center [1322, 162] width 98 height 20
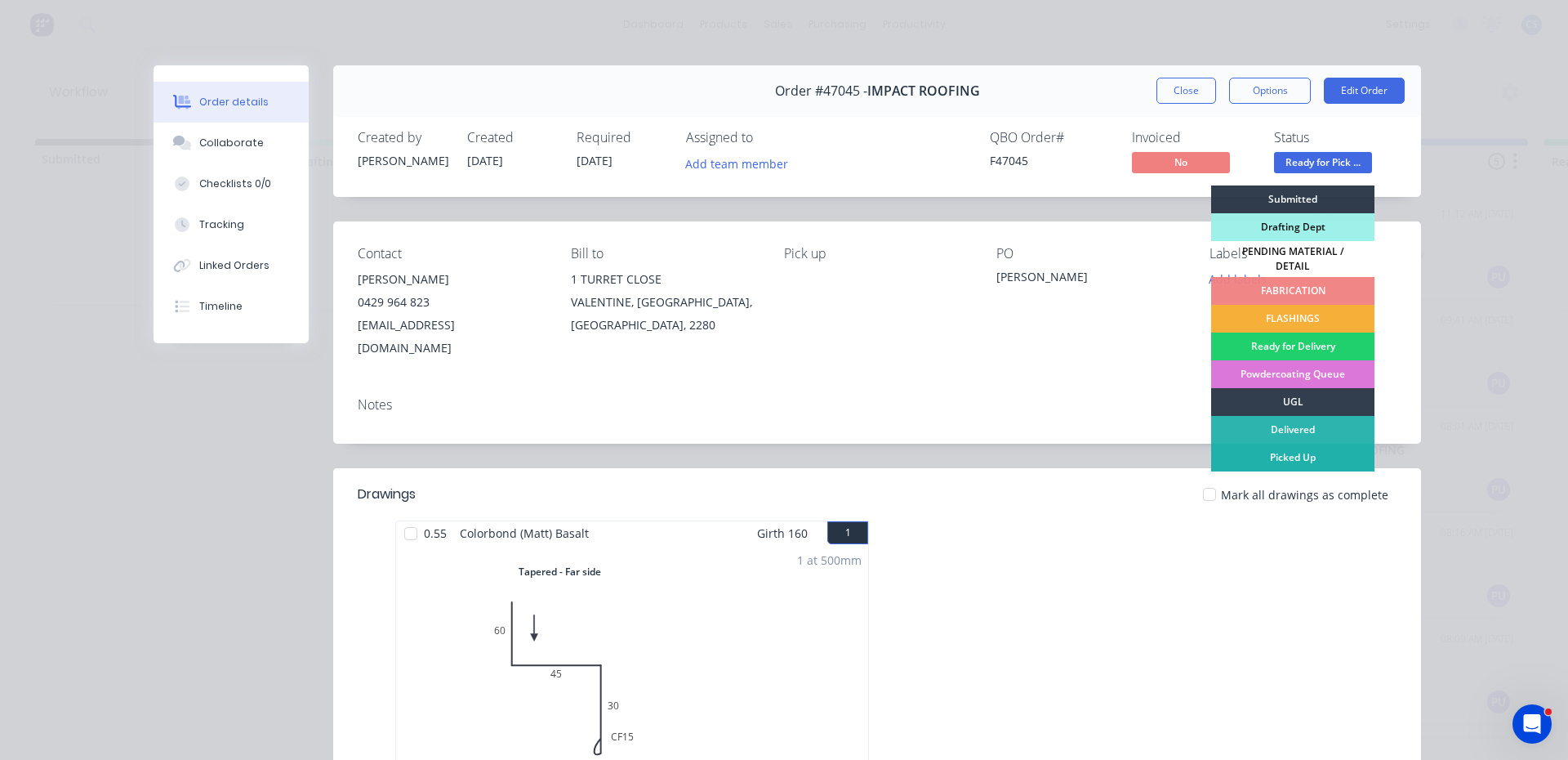
click at [1310, 450] on div "Picked Up" at bounding box center [1293, 457] width 164 height 28
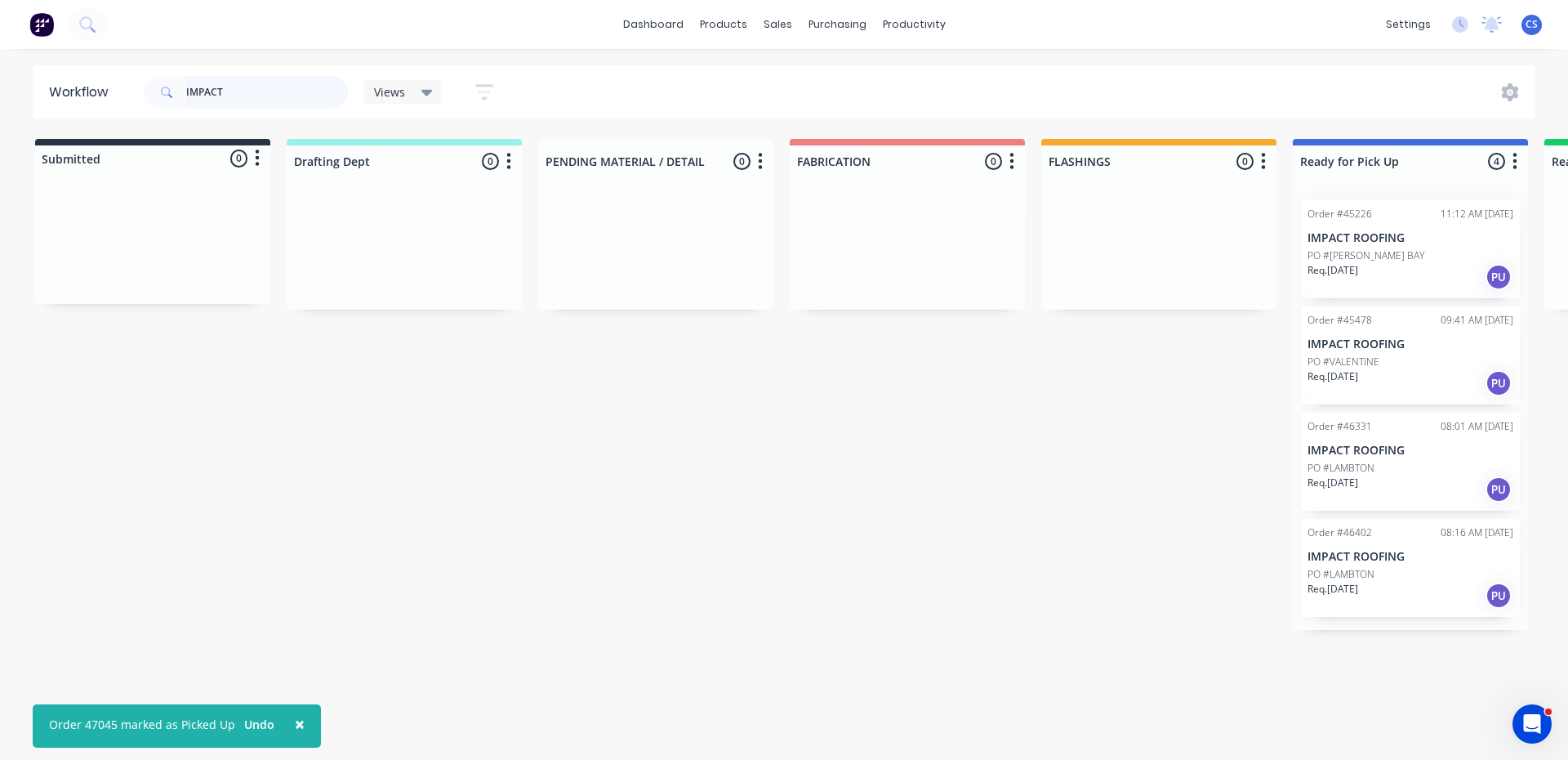
drag, startPoint x: 128, startPoint y: 97, endPoint x: 101, endPoint y: 97, distance: 27.0
click at [101, 97] on header "Workflow IMPACT Views Save new view None (Default) edit Nilesh edit Production …" at bounding box center [784, 92] width 1503 height 53
type input "I"
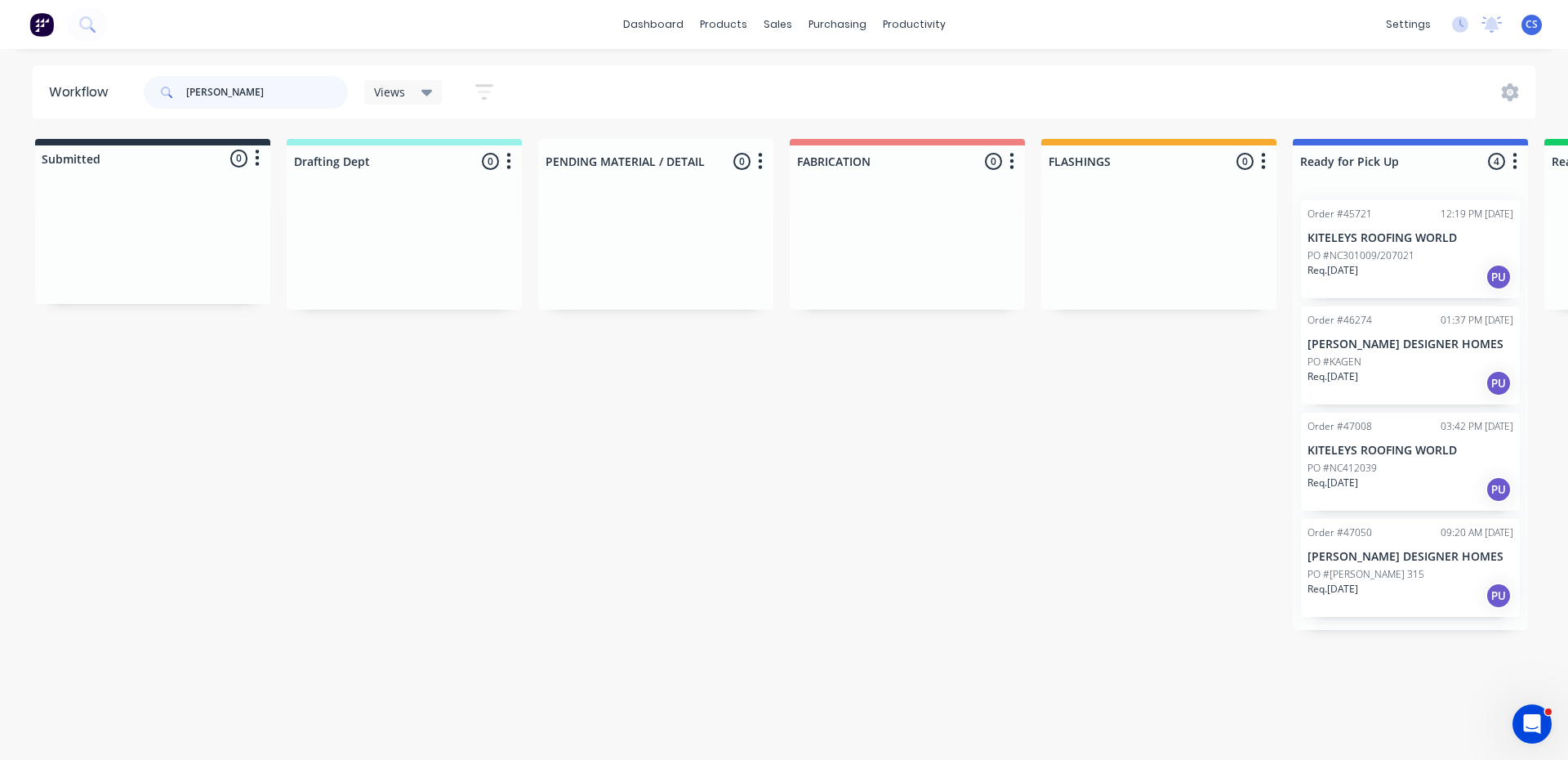
type input "[PERSON_NAME]"
click at [1399, 589] on div "Req. [DATE] PU" at bounding box center [1411, 595] width 206 height 28
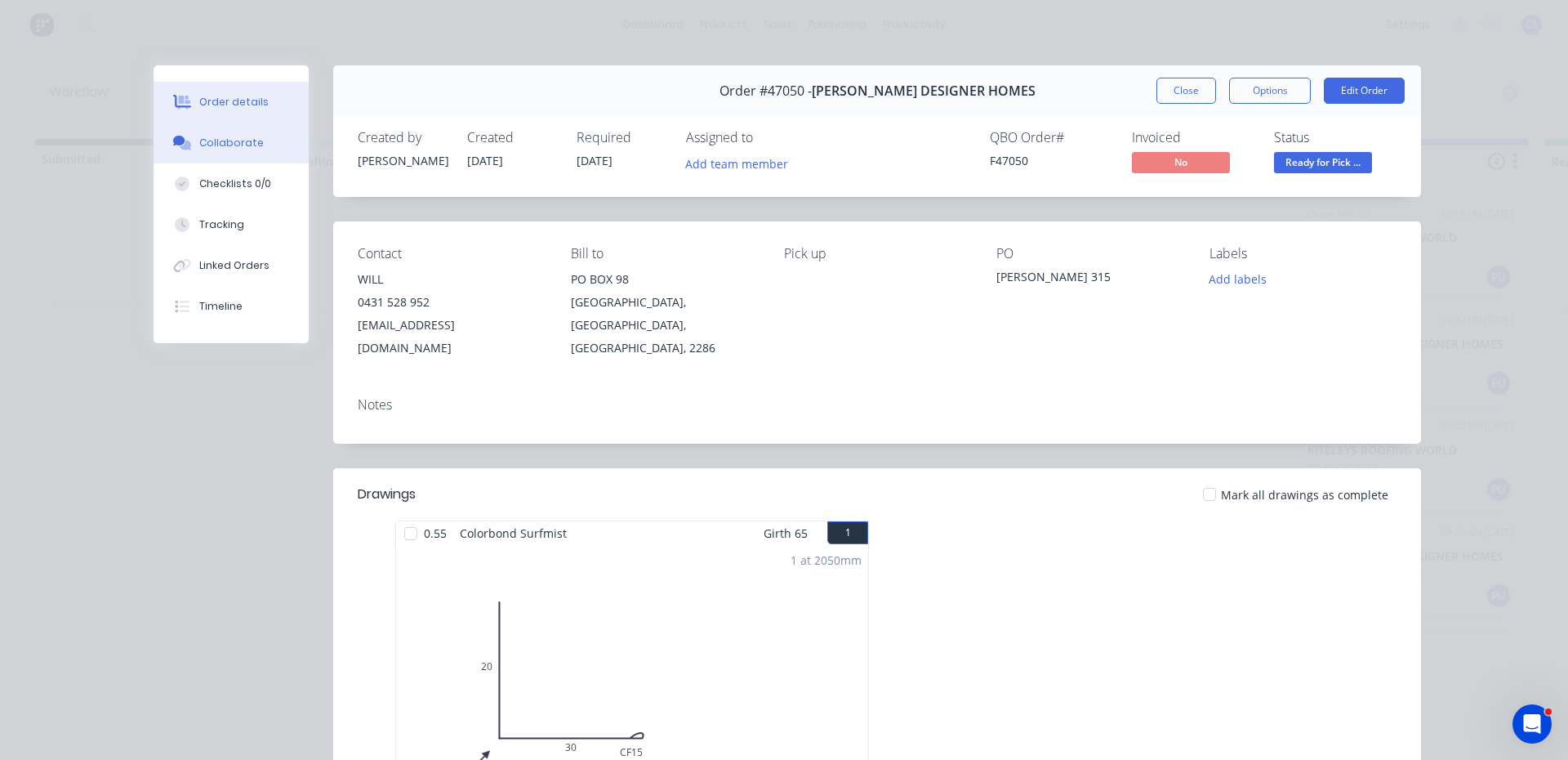
click at [254, 135] on button "Collaborate" at bounding box center [230, 143] width 155 height 41
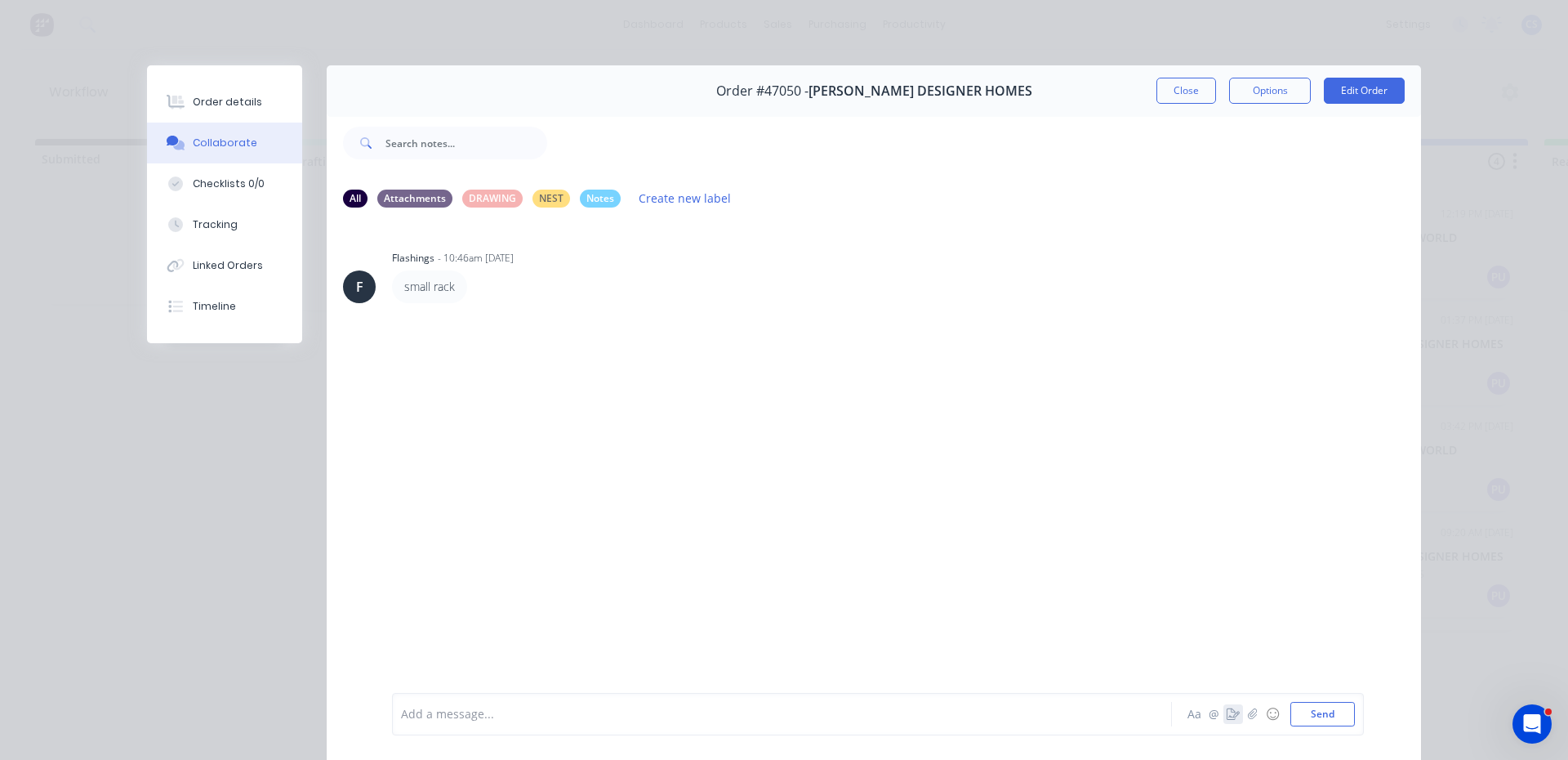
click at [1223, 721] on button "button" at bounding box center [1233, 714] width 20 height 20
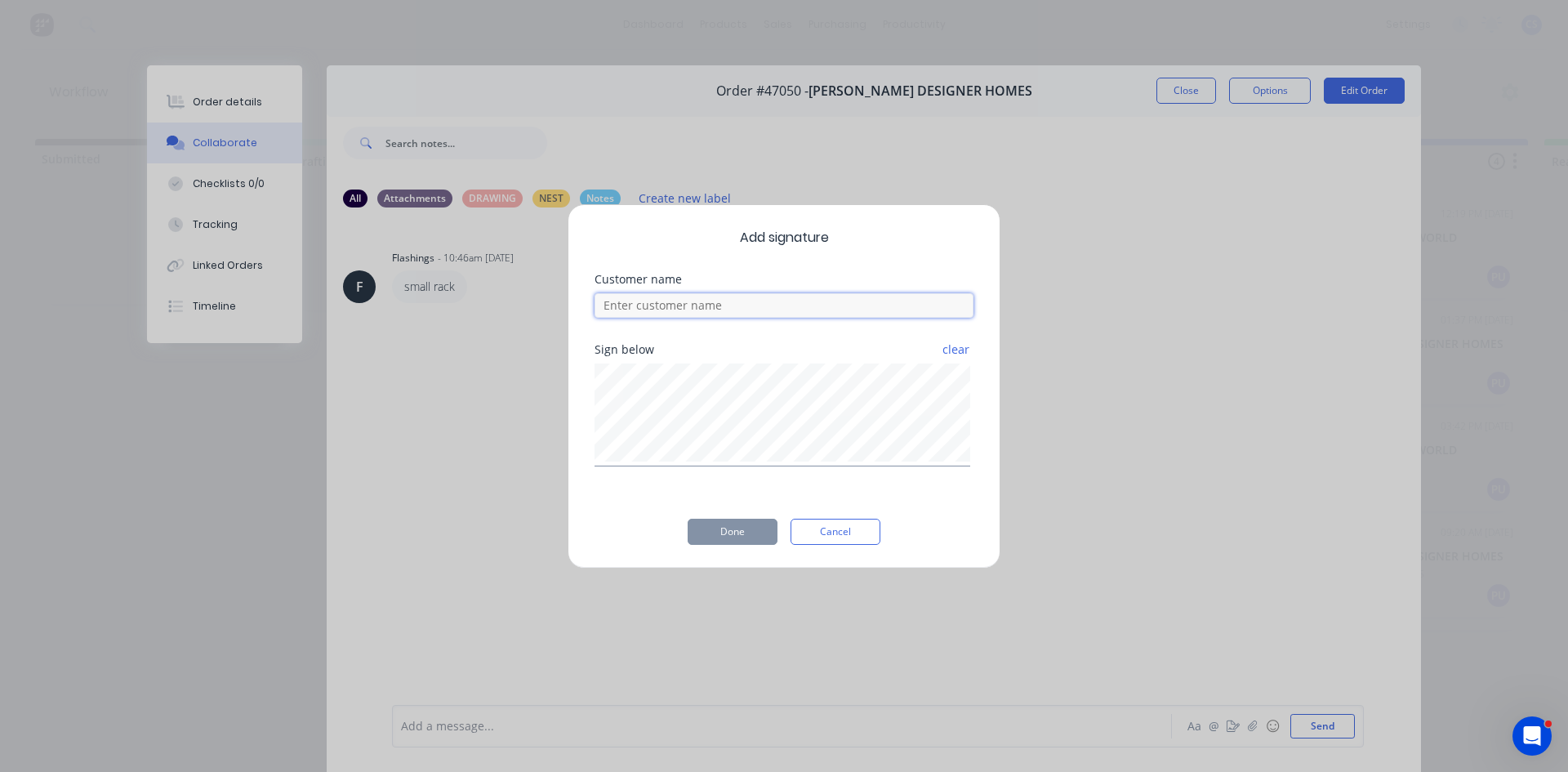
click at [727, 302] on input at bounding box center [784, 306] width 379 height 25
type input "WILL"
click at [744, 522] on button "Done" at bounding box center [732, 531] width 89 height 26
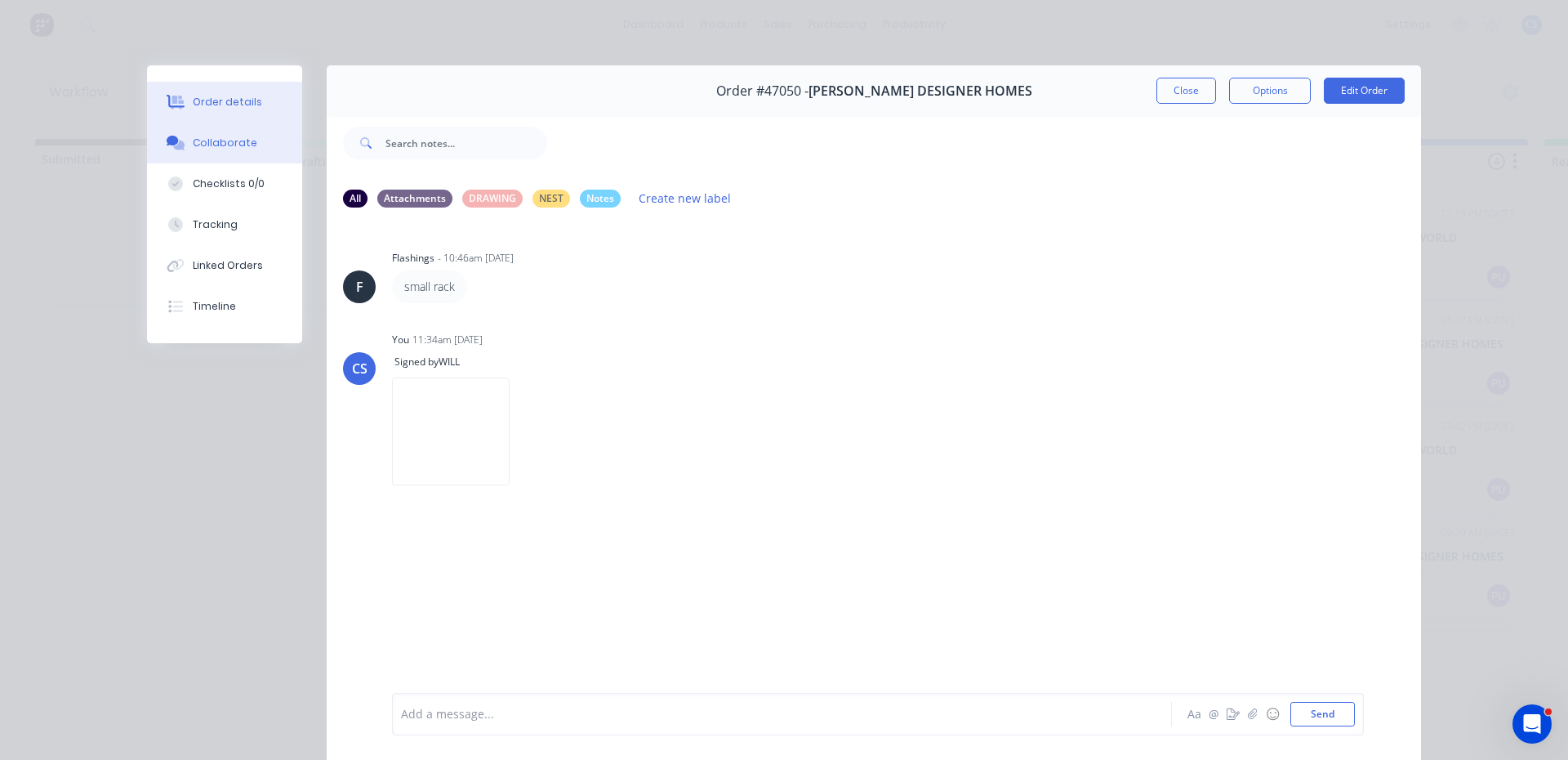
click at [263, 112] on button "Order details" at bounding box center [224, 102] width 155 height 41
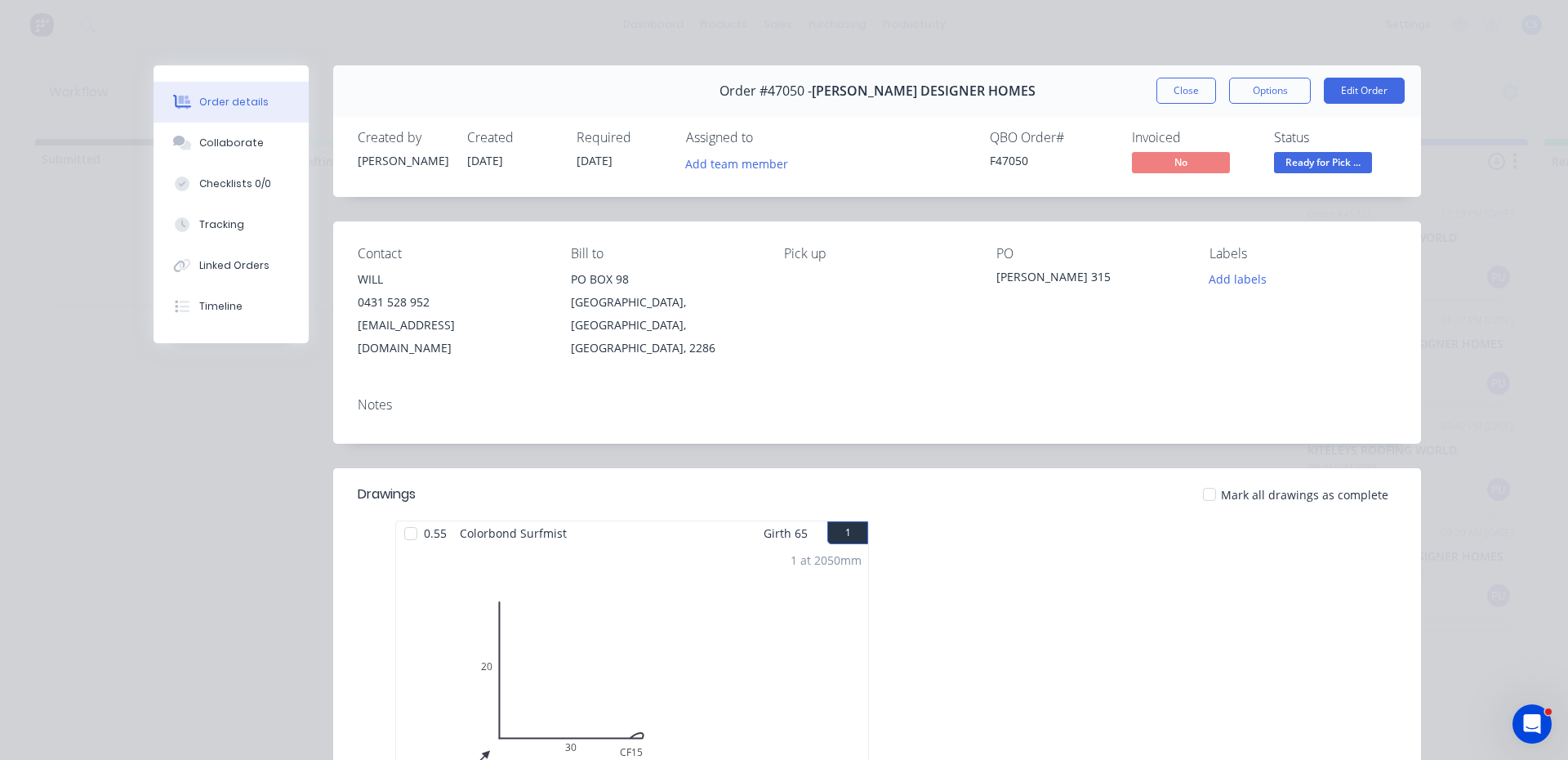
click at [1345, 164] on span "Ready for Pick ..." at bounding box center [1322, 162] width 98 height 20
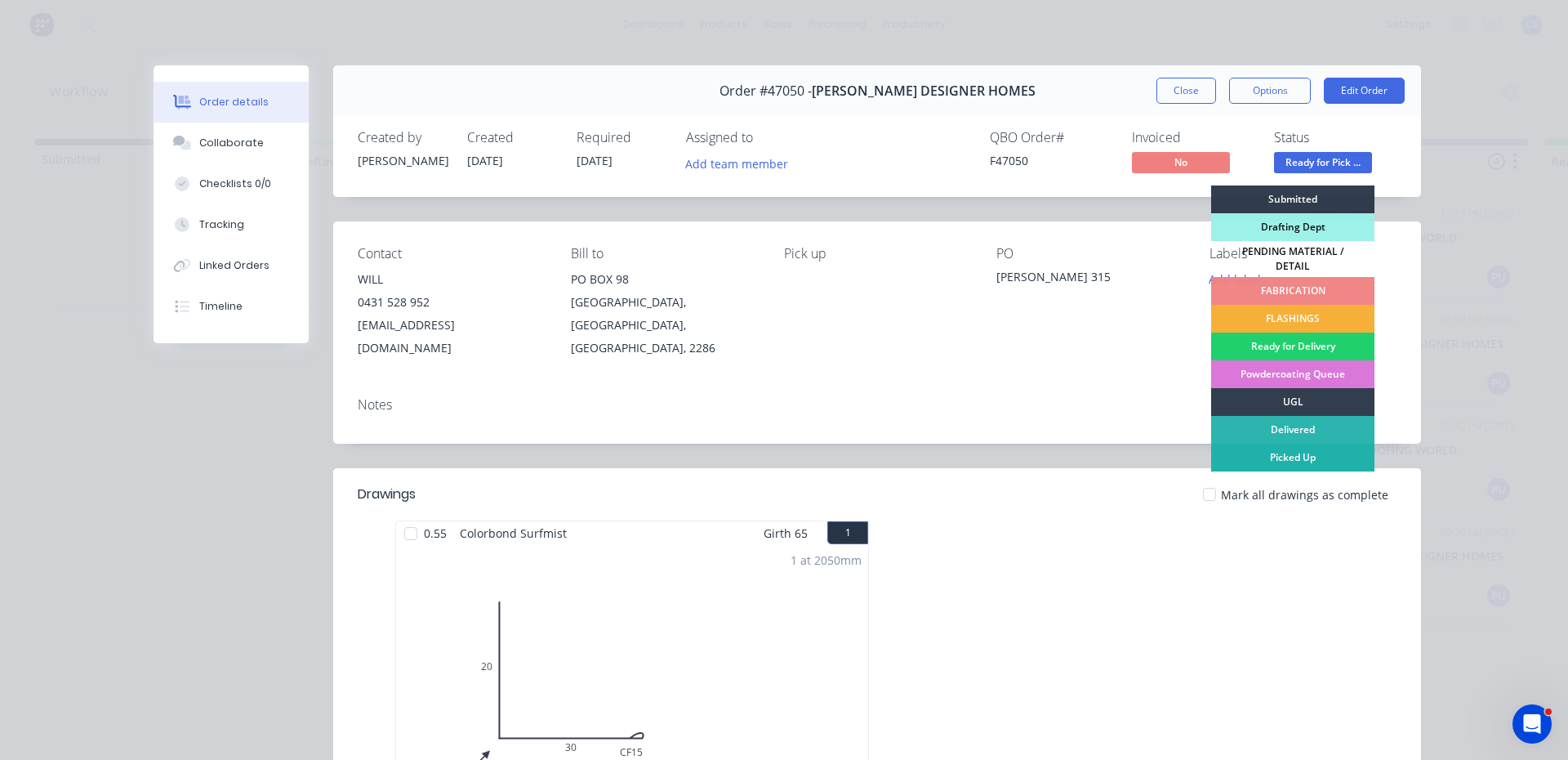
click at [1276, 447] on div "Picked Up" at bounding box center [1293, 457] width 164 height 28
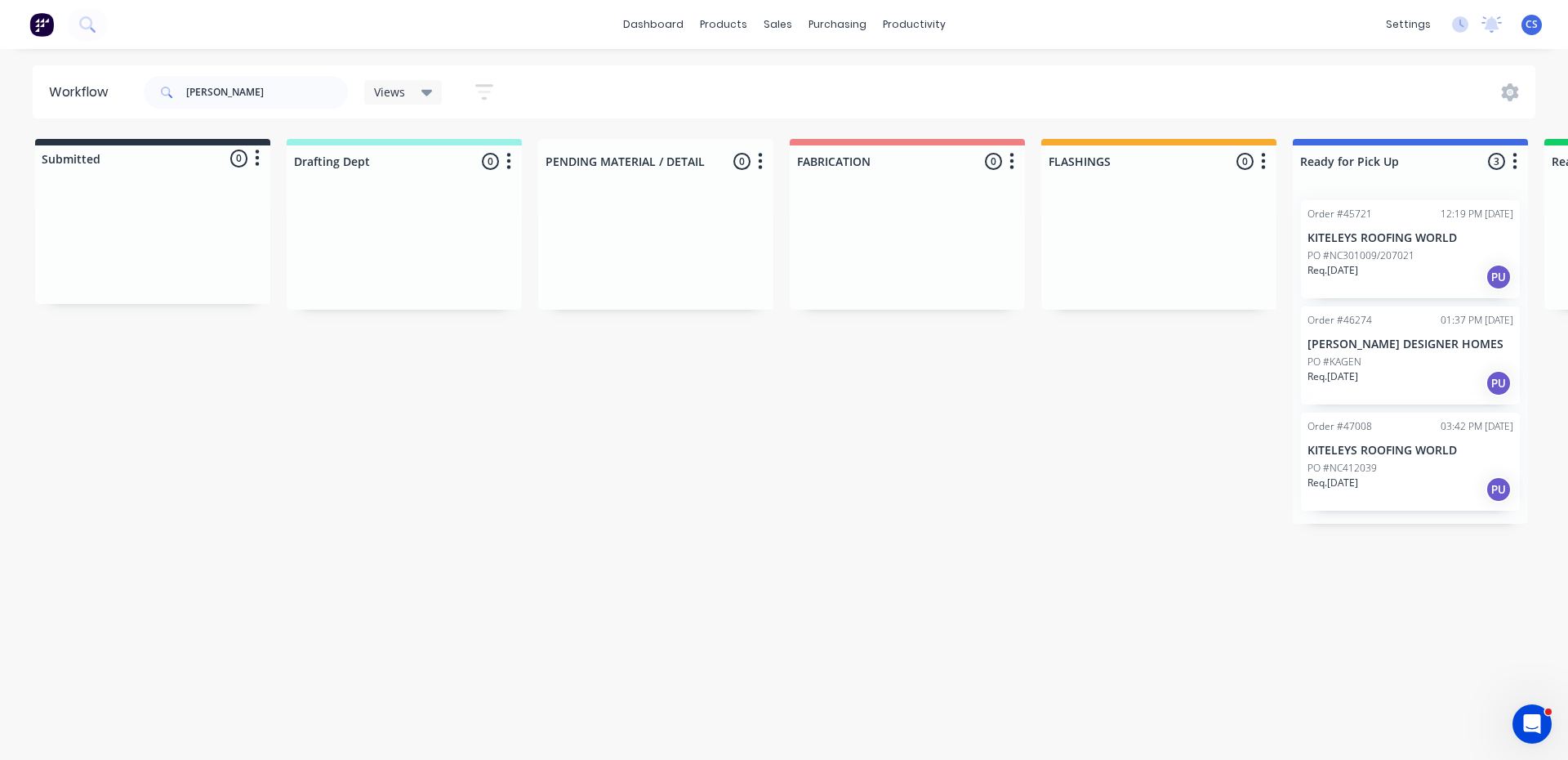
click at [1384, 364] on div "PO #KAGEN" at bounding box center [1411, 361] width 206 height 14
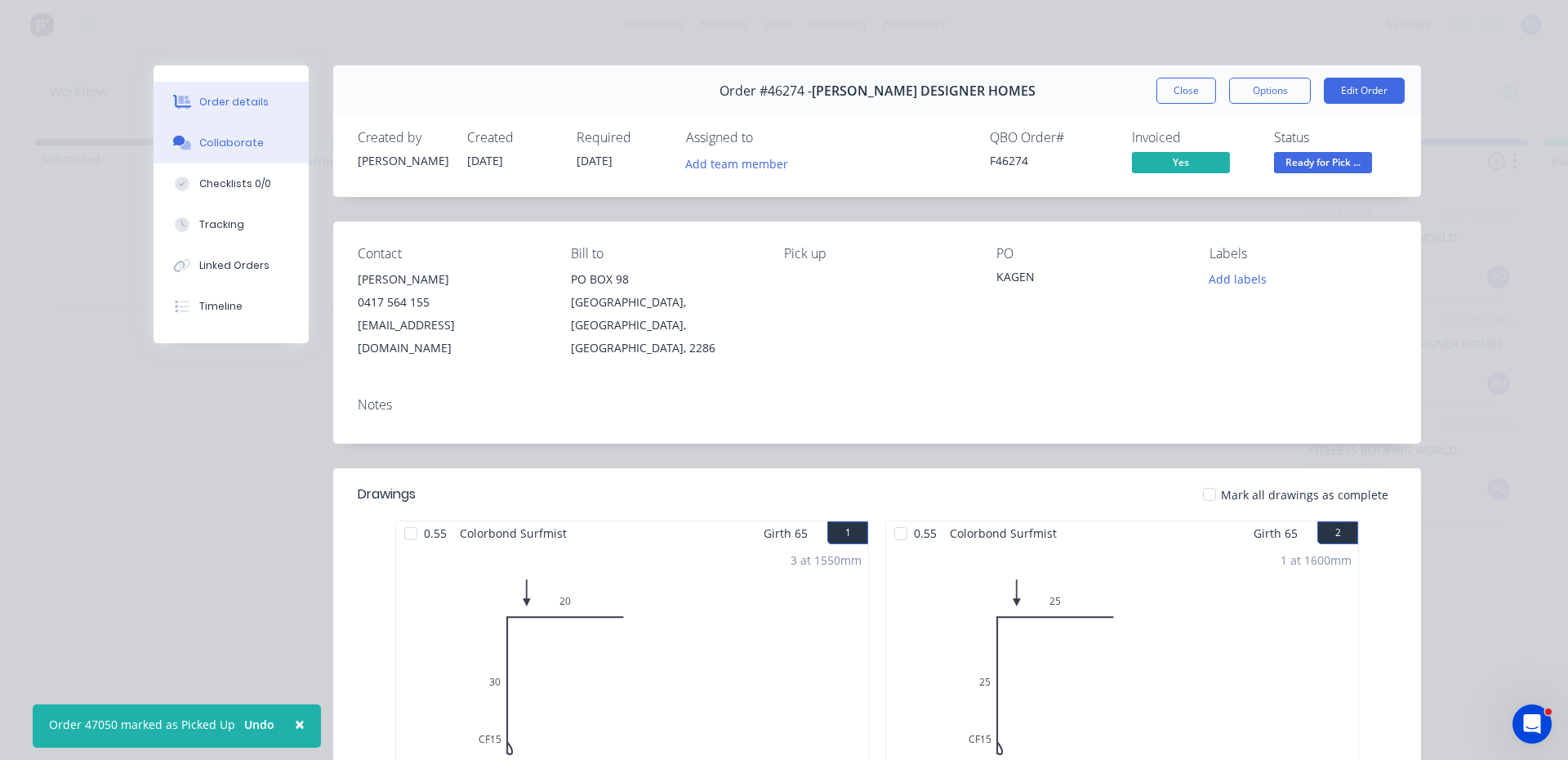
click at [199, 138] on div "Collaborate" at bounding box center [231, 142] width 65 height 14
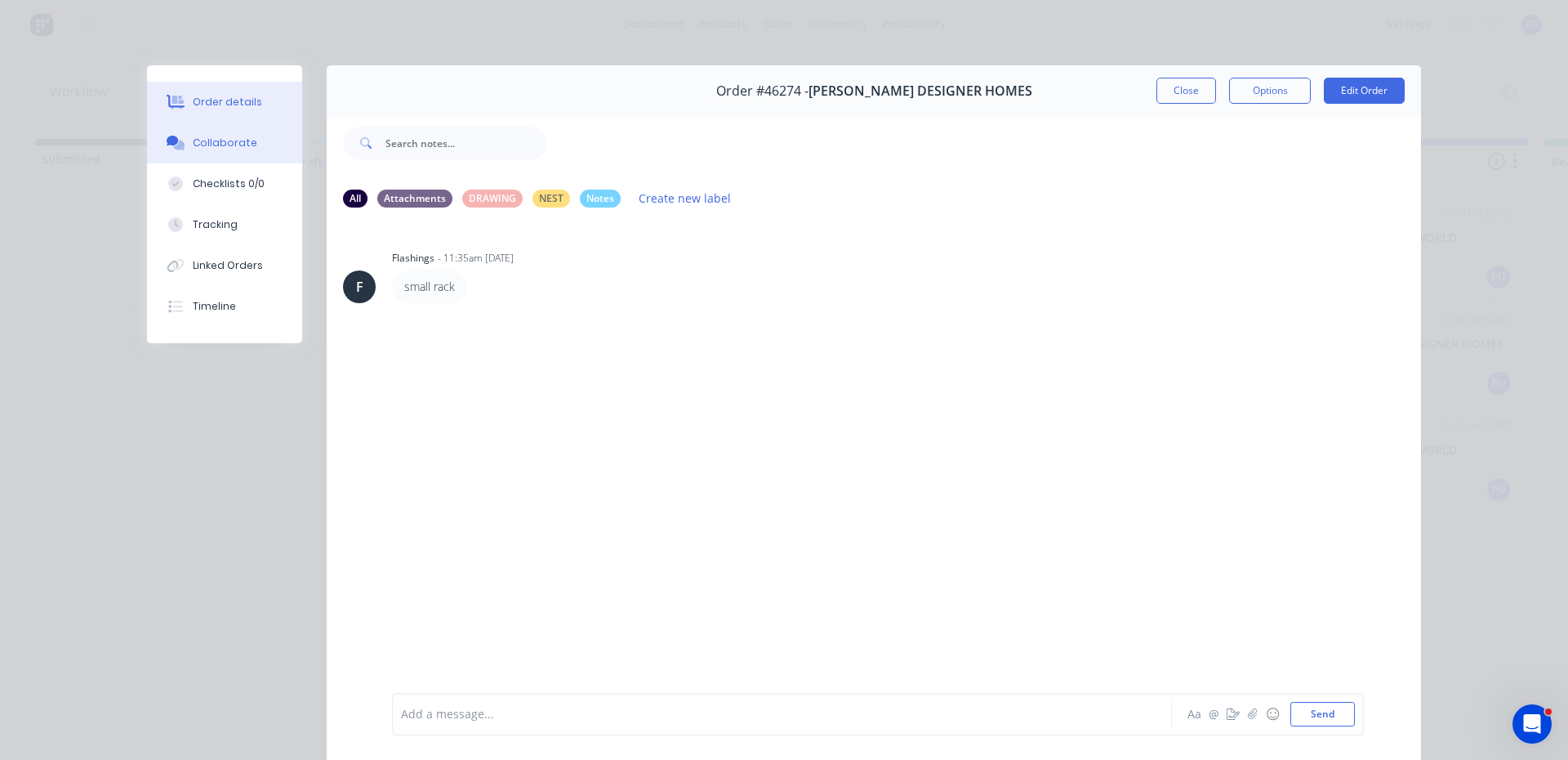
click at [232, 110] on button "Order details" at bounding box center [224, 102] width 155 height 41
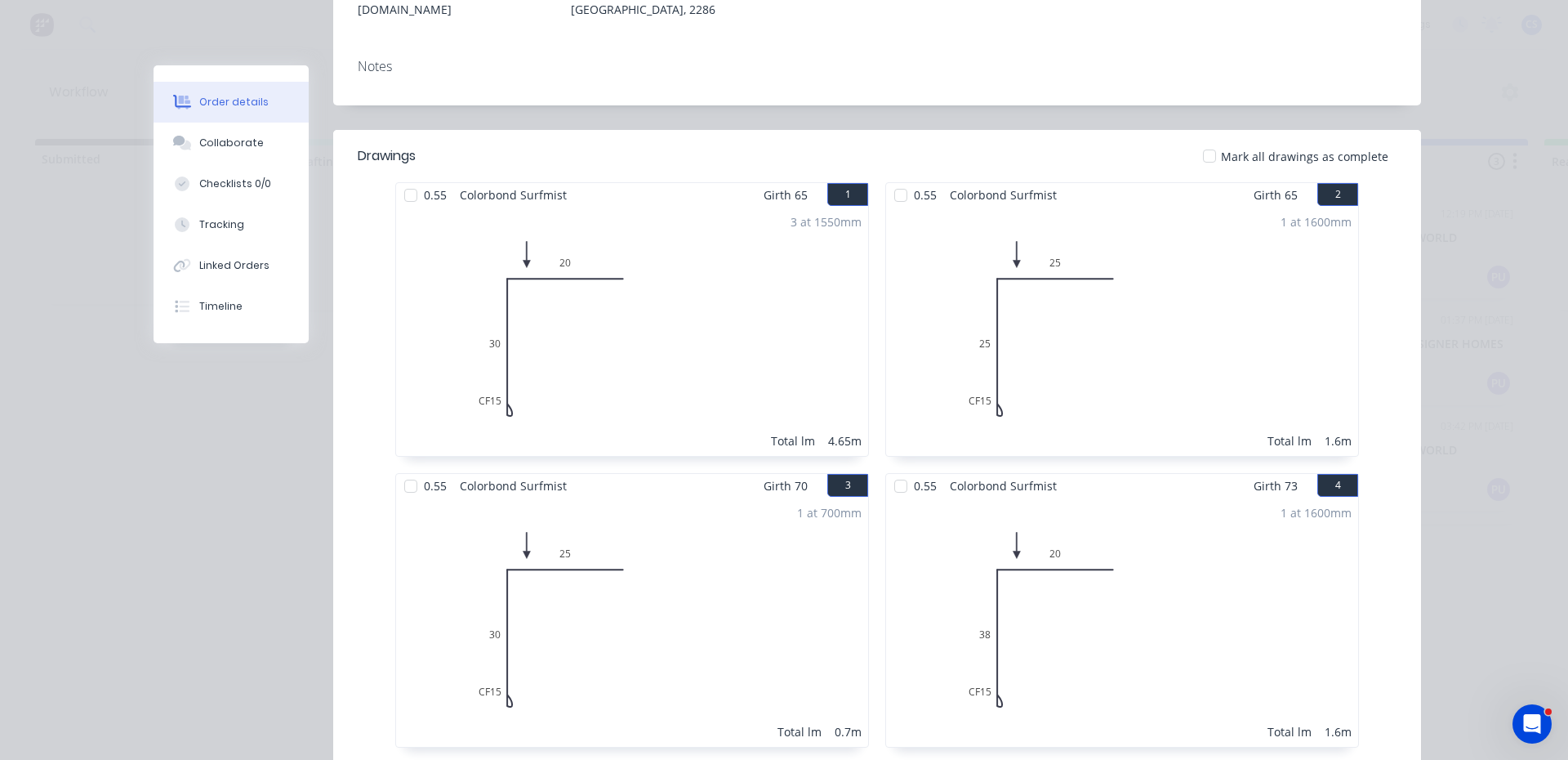
scroll to position [64, 0]
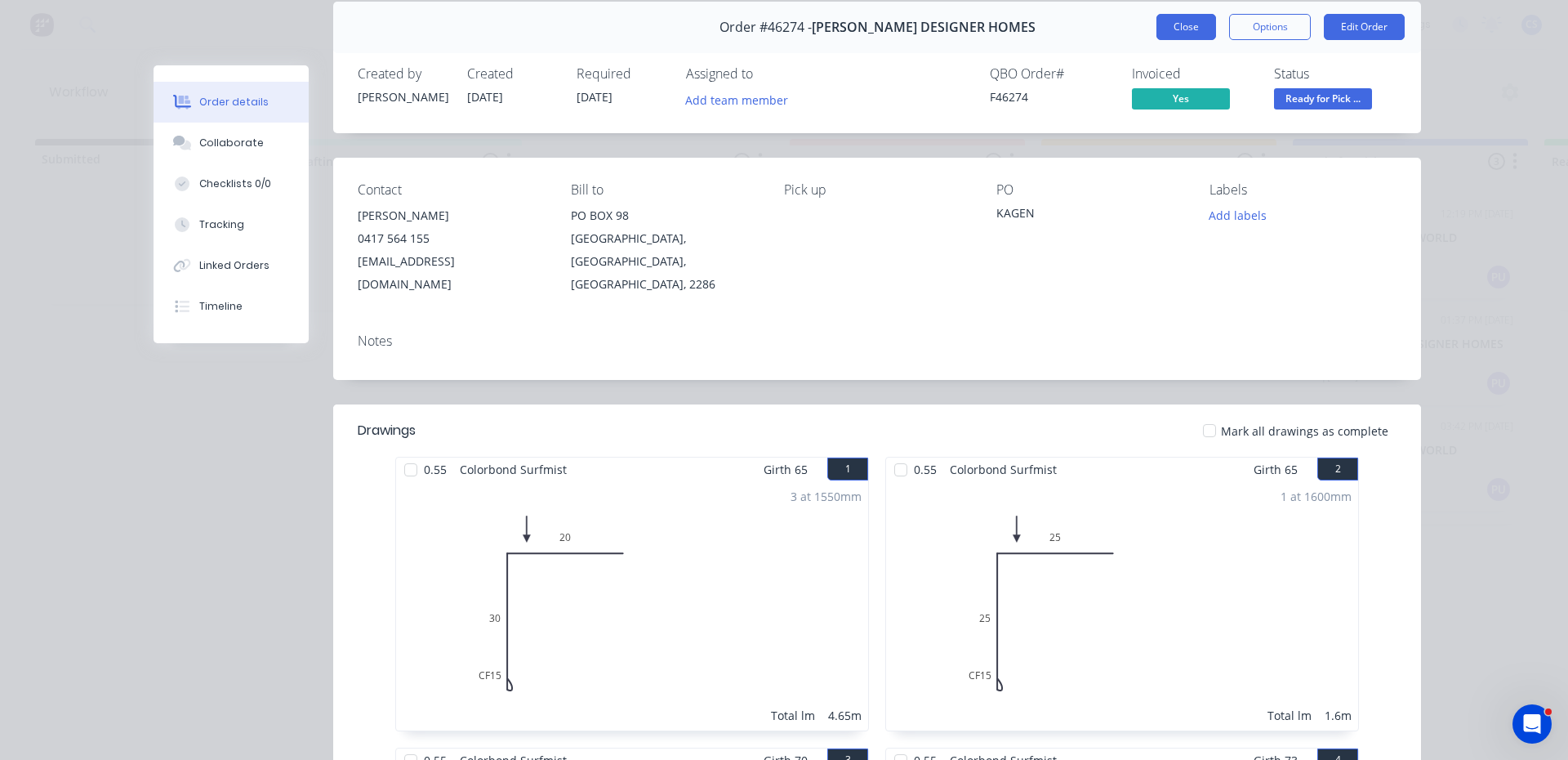
click at [1165, 28] on button "Close" at bounding box center [1186, 27] width 60 height 26
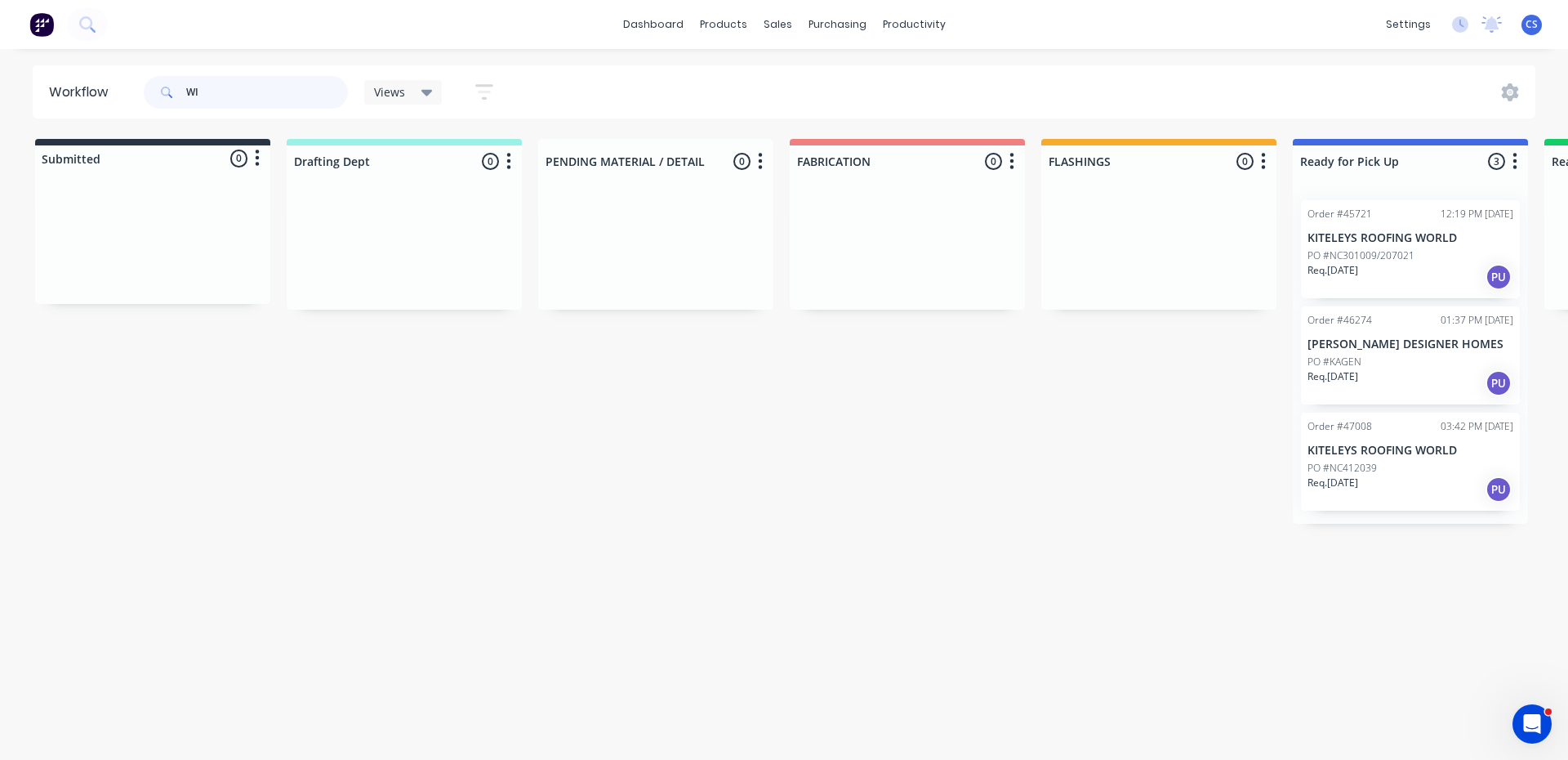
type input "W"
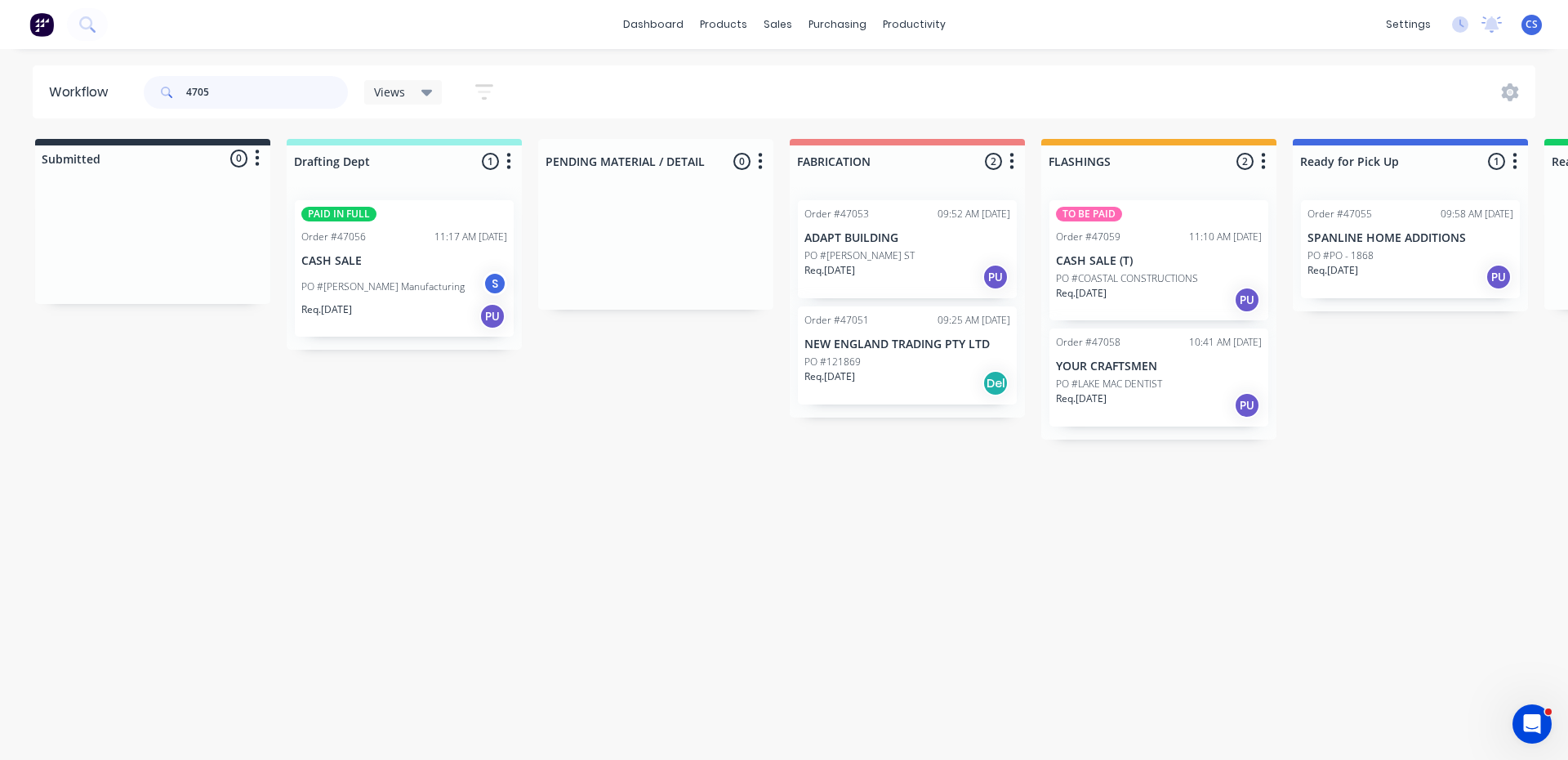
type input "4705"
click at [1343, 246] on div "Order #47055 09:58 AM [DATE] SPANLINE HOME ADDITIONS PO #PO - 1868 Req. [DATE] …" at bounding box center [1411, 249] width 219 height 98
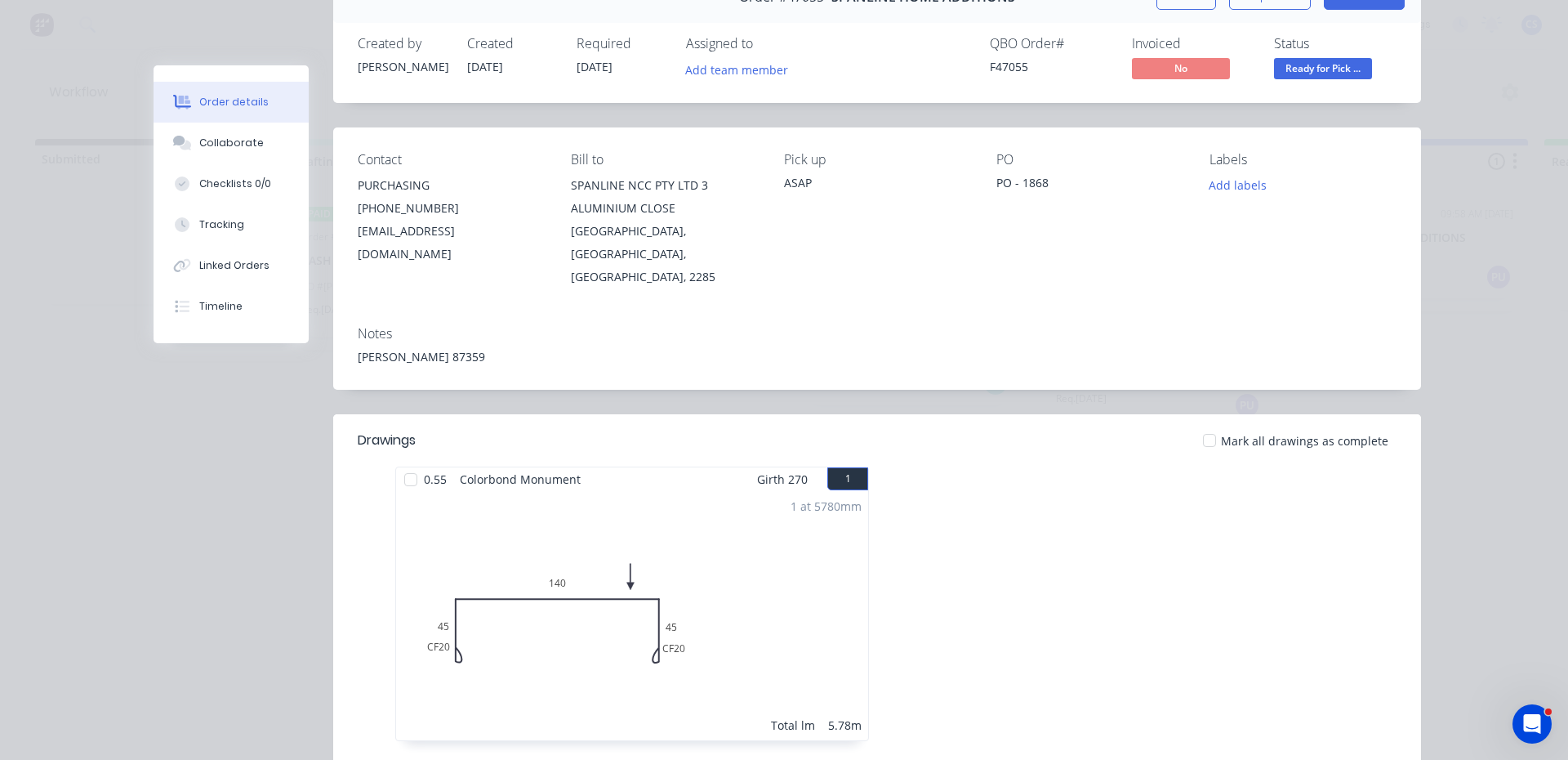
scroll to position [164, 0]
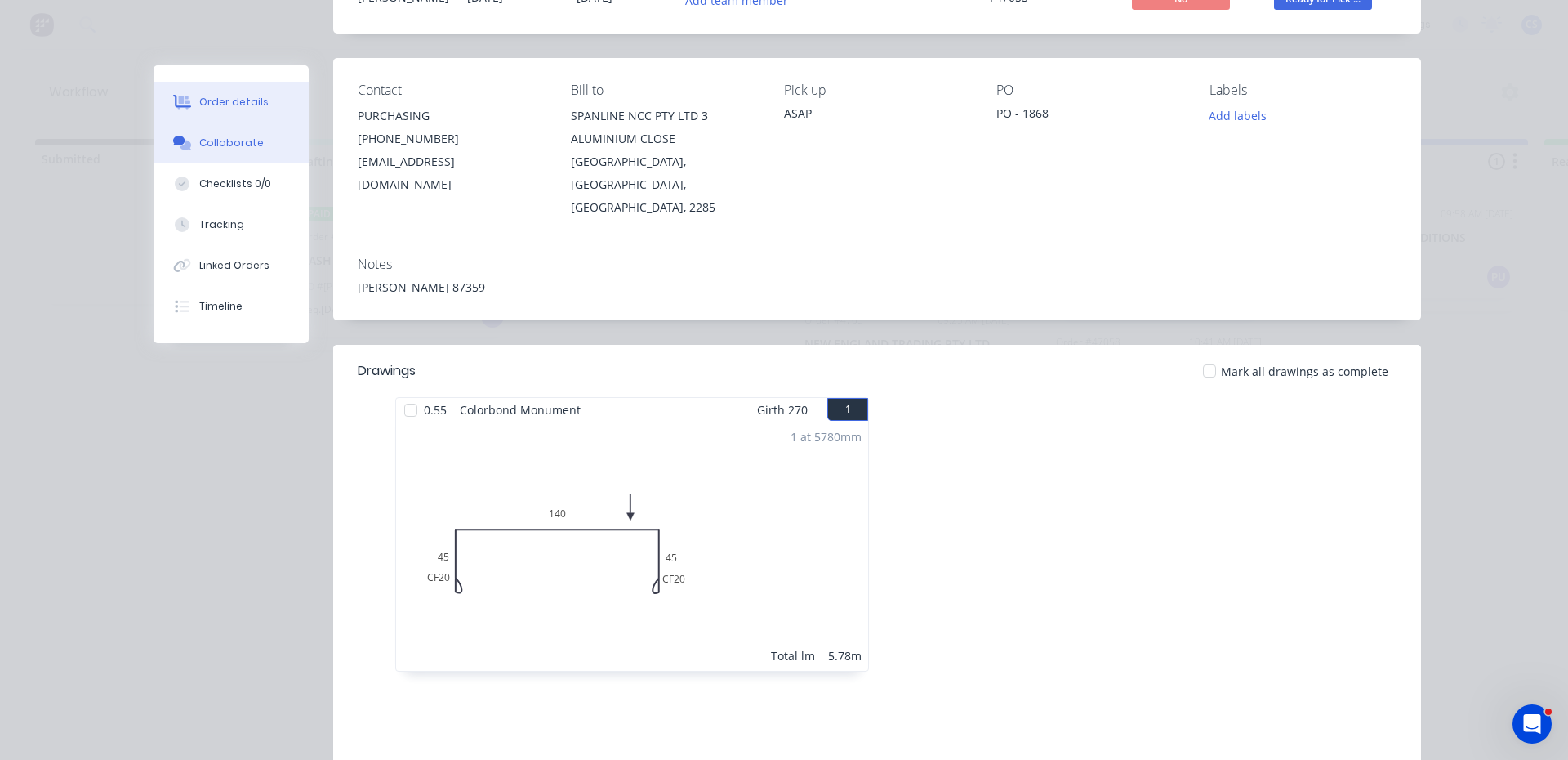
click at [204, 152] on button "Collaborate" at bounding box center [230, 143] width 155 height 41
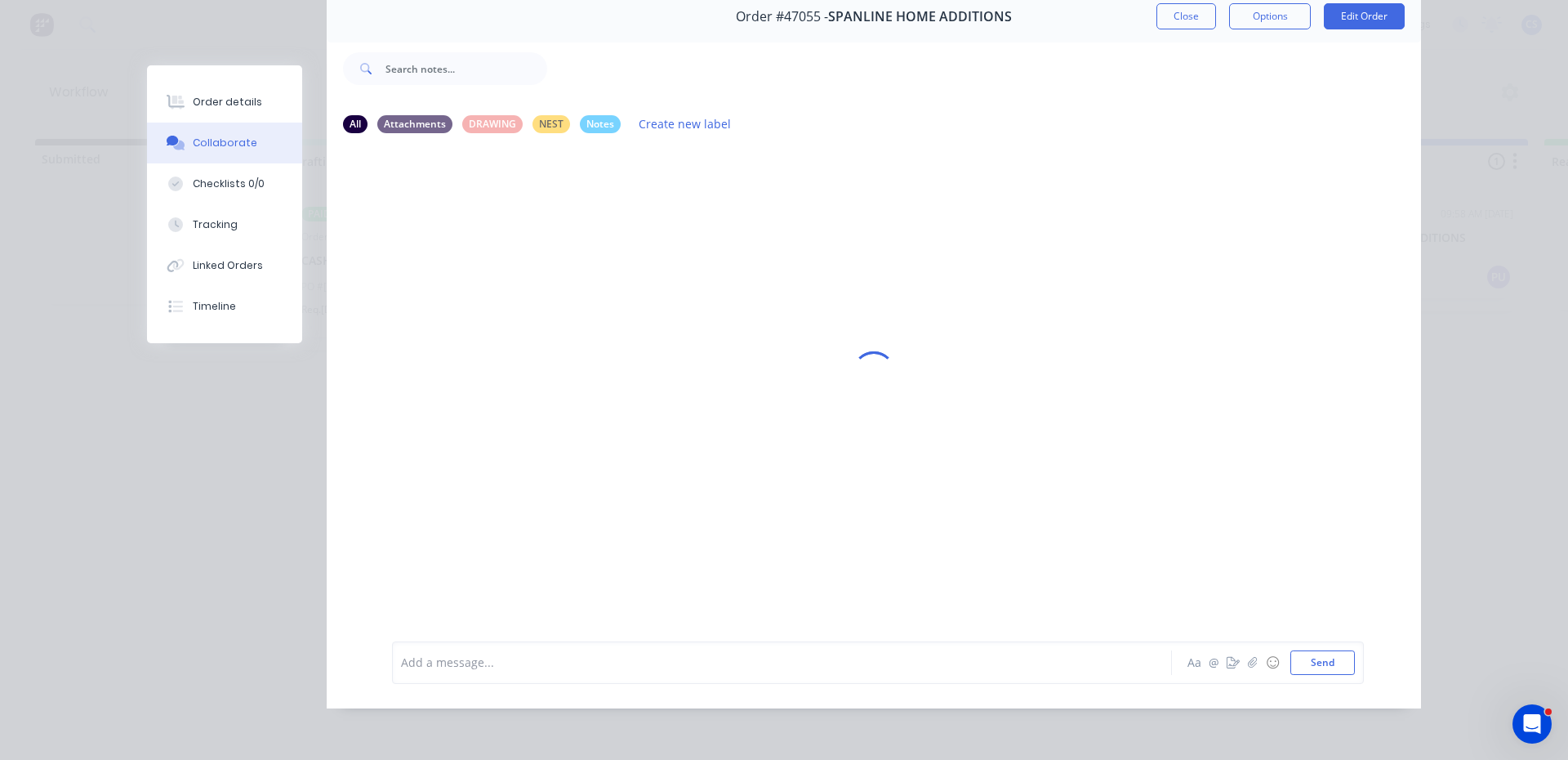
scroll to position [0, 0]
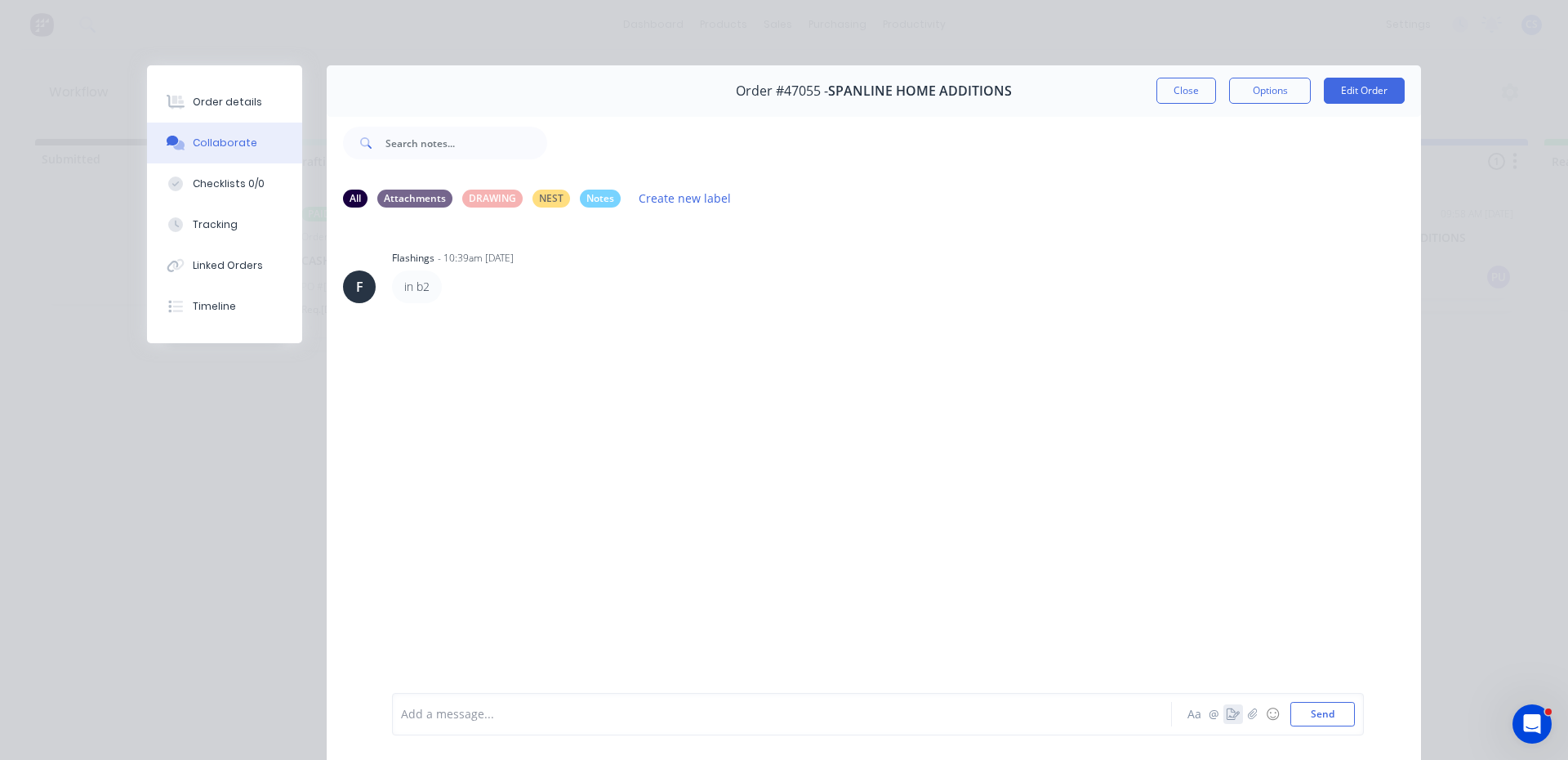
click at [1227, 714] on icon "button" at bounding box center [1234, 714] width 13 height 11
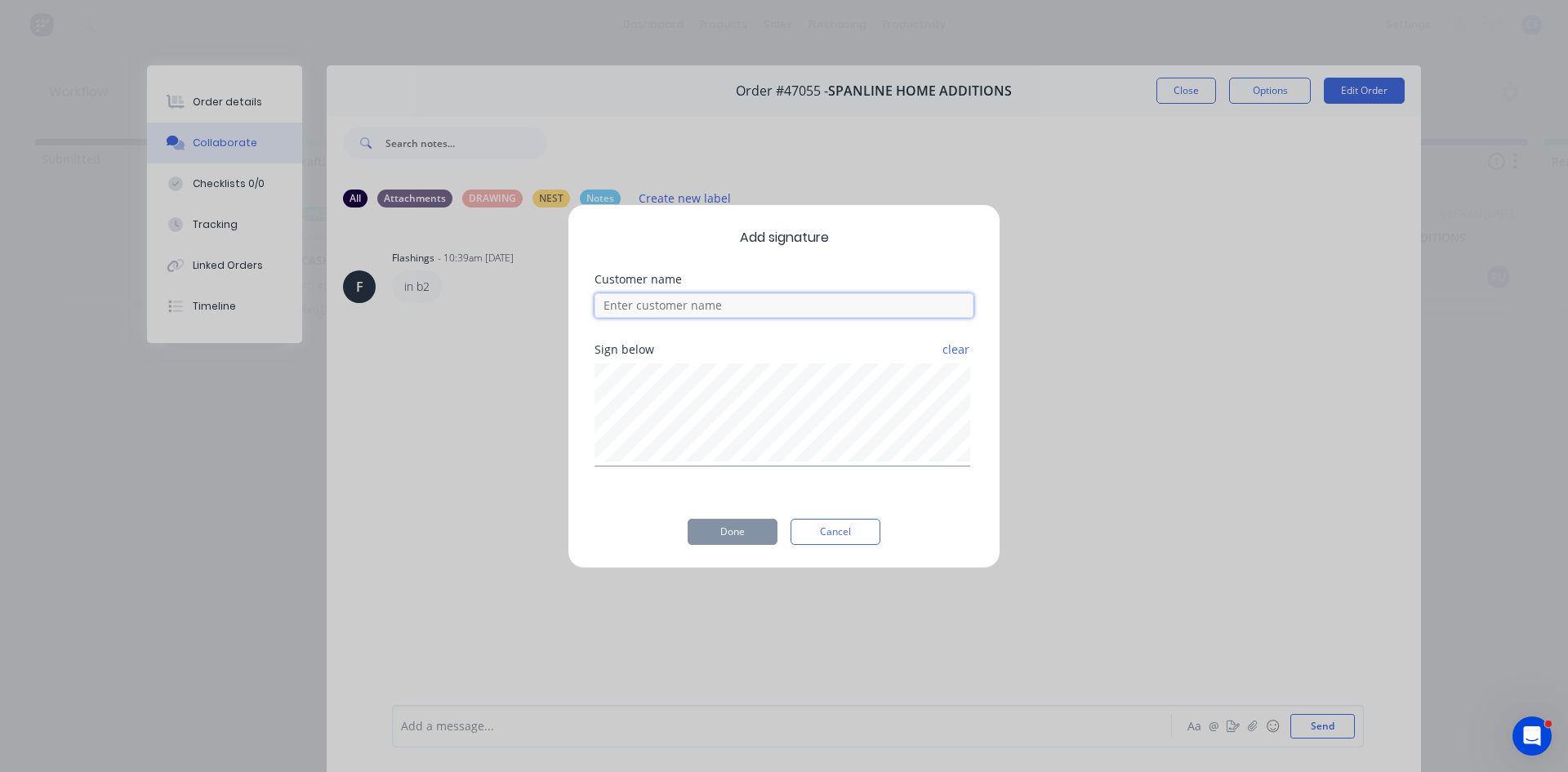
click at [665, 310] on input at bounding box center [784, 306] width 379 height 25
type input "[PERSON_NAME]"
click at [725, 532] on button "Done" at bounding box center [732, 531] width 89 height 26
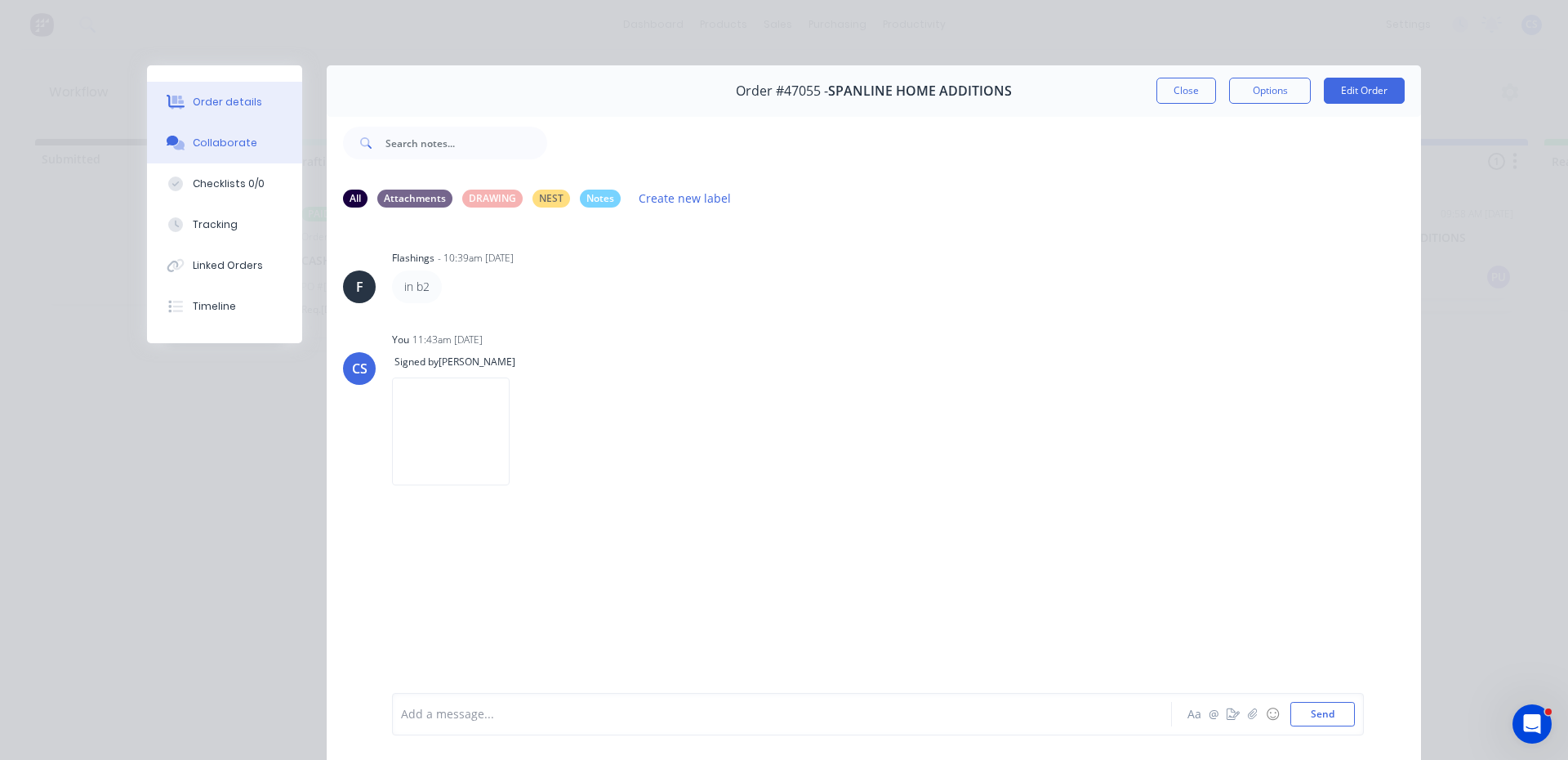
click at [249, 111] on button "Order details" at bounding box center [224, 102] width 155 height 41
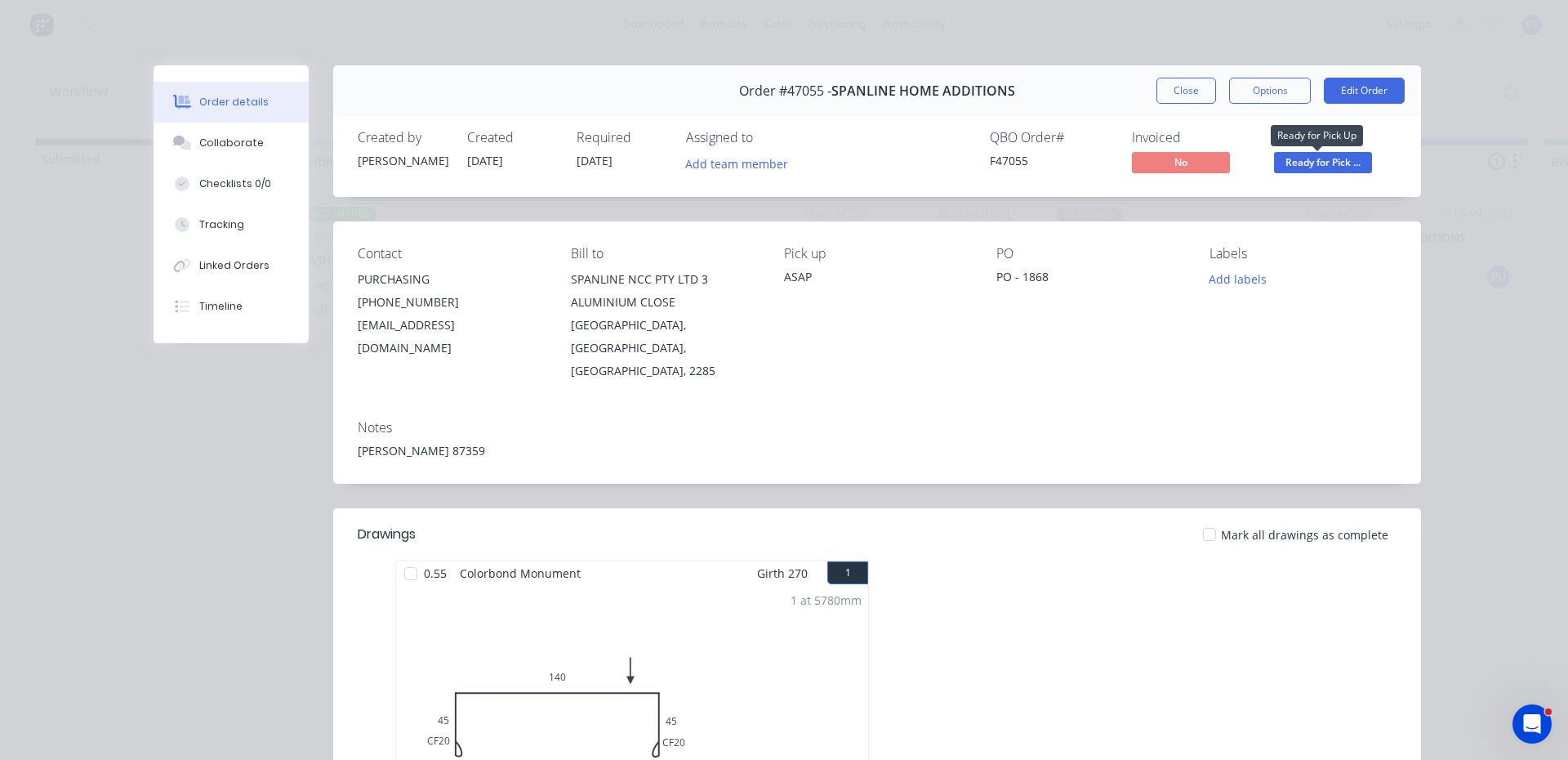
click at [1303, 162] on span "Ready for Pick ..." at bounding box center [1322, 162] width 98 height 20
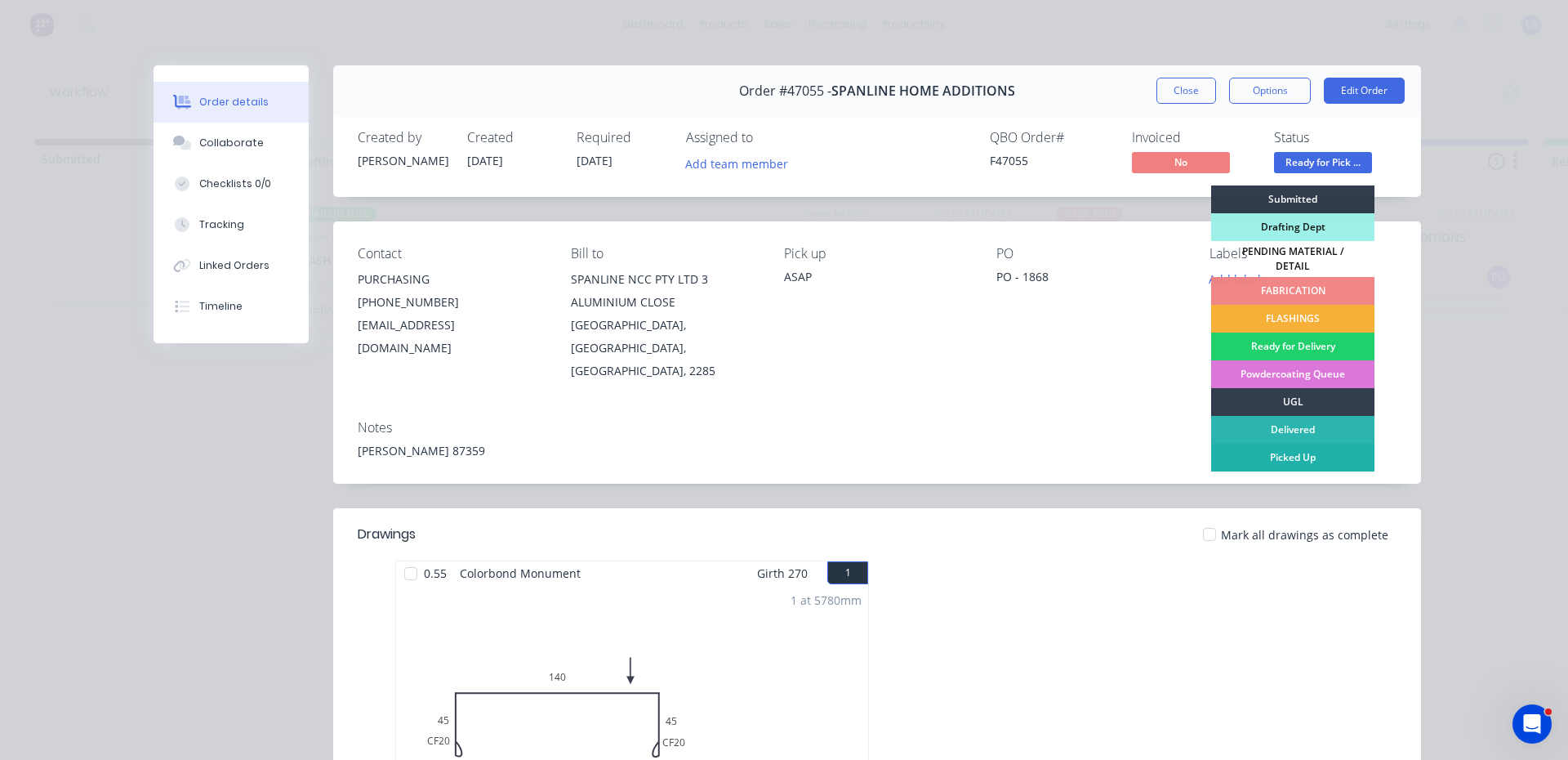
click at [1308, 444] on div "Picked Up" at bounding box center [1293, 457] width 164 height 28
